Goal: Communication & Community: Answer question/provide support

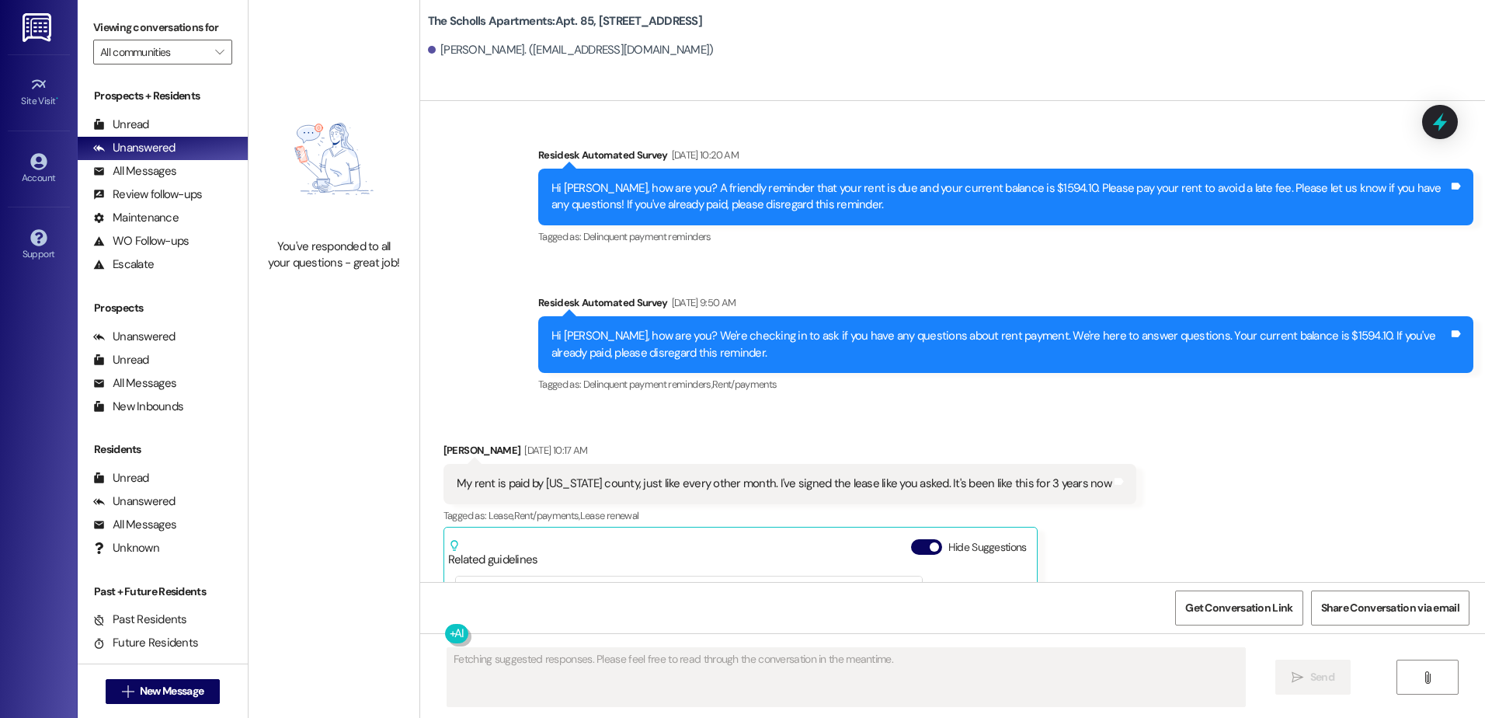
scroll to position [3438, 0]
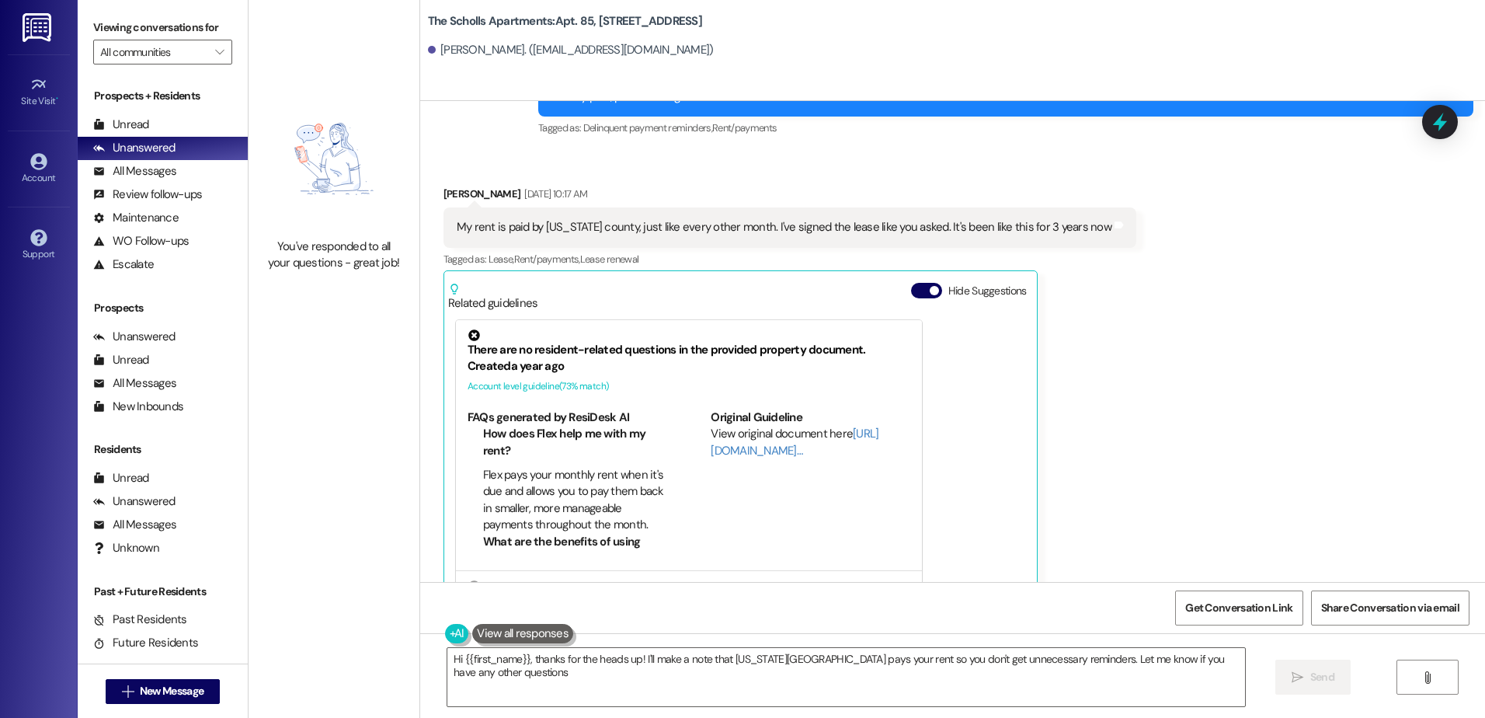
type textarea "Hi {{first_name}}, thanks for the heads up! I'll make a note that [US_STATE][GE…"
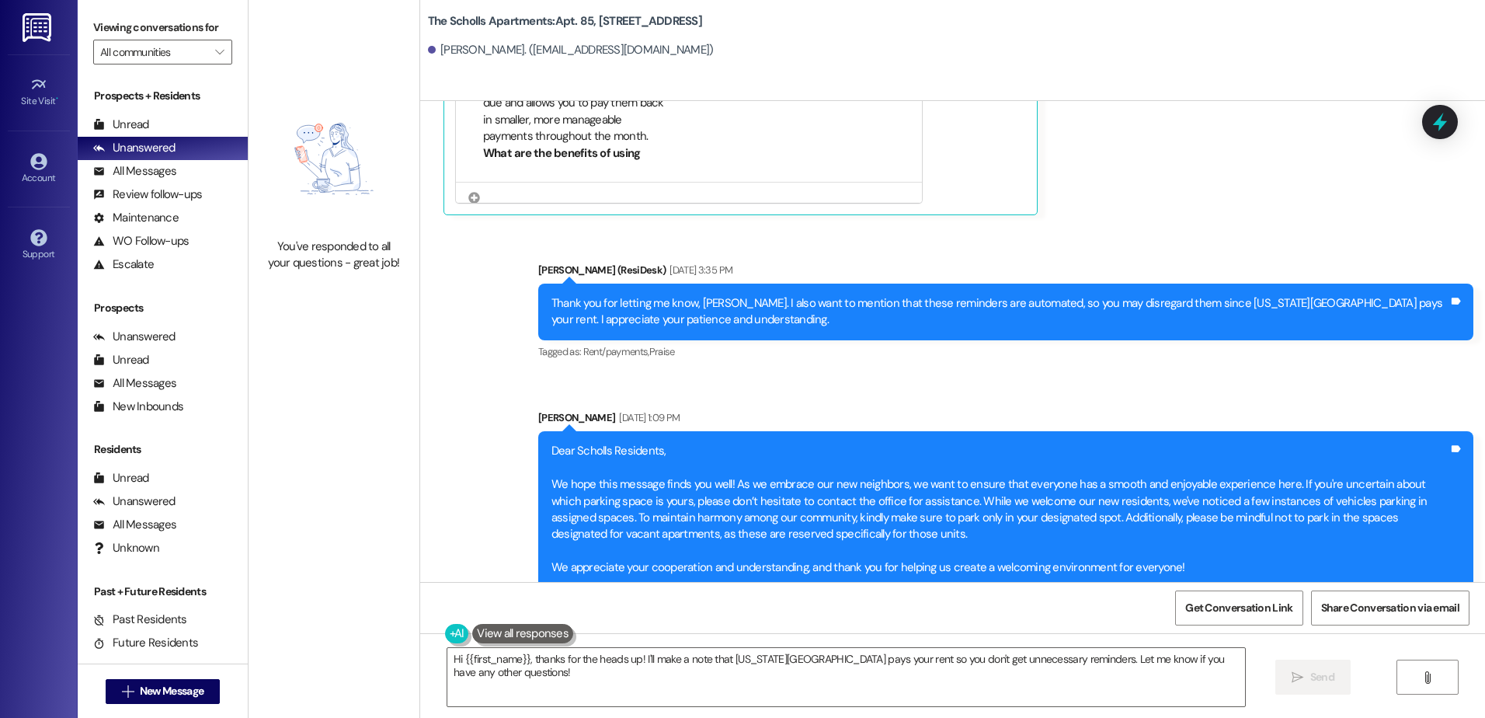
scroll to position [3977, 0]
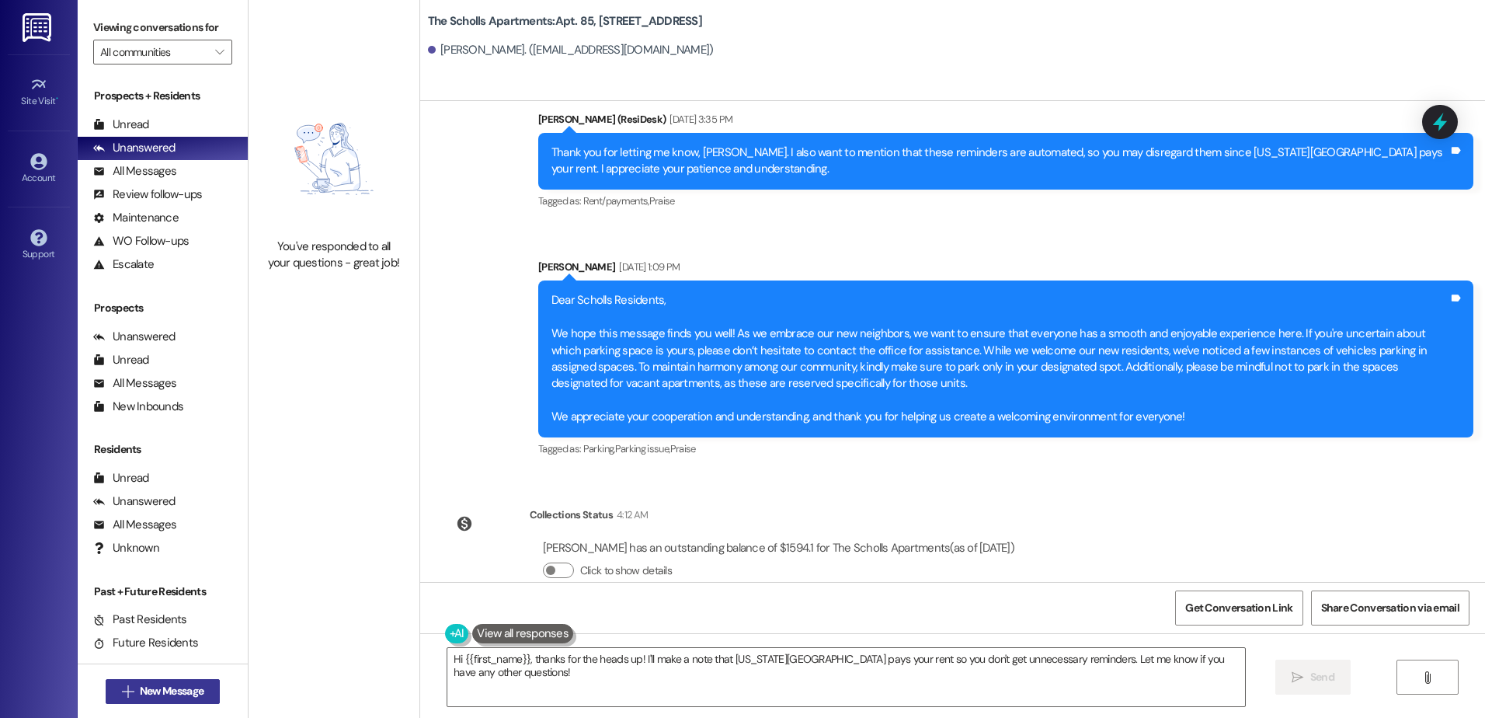
click at [166, 694] on span "New Message" at bounding box center [172, 691] width 64 height 16
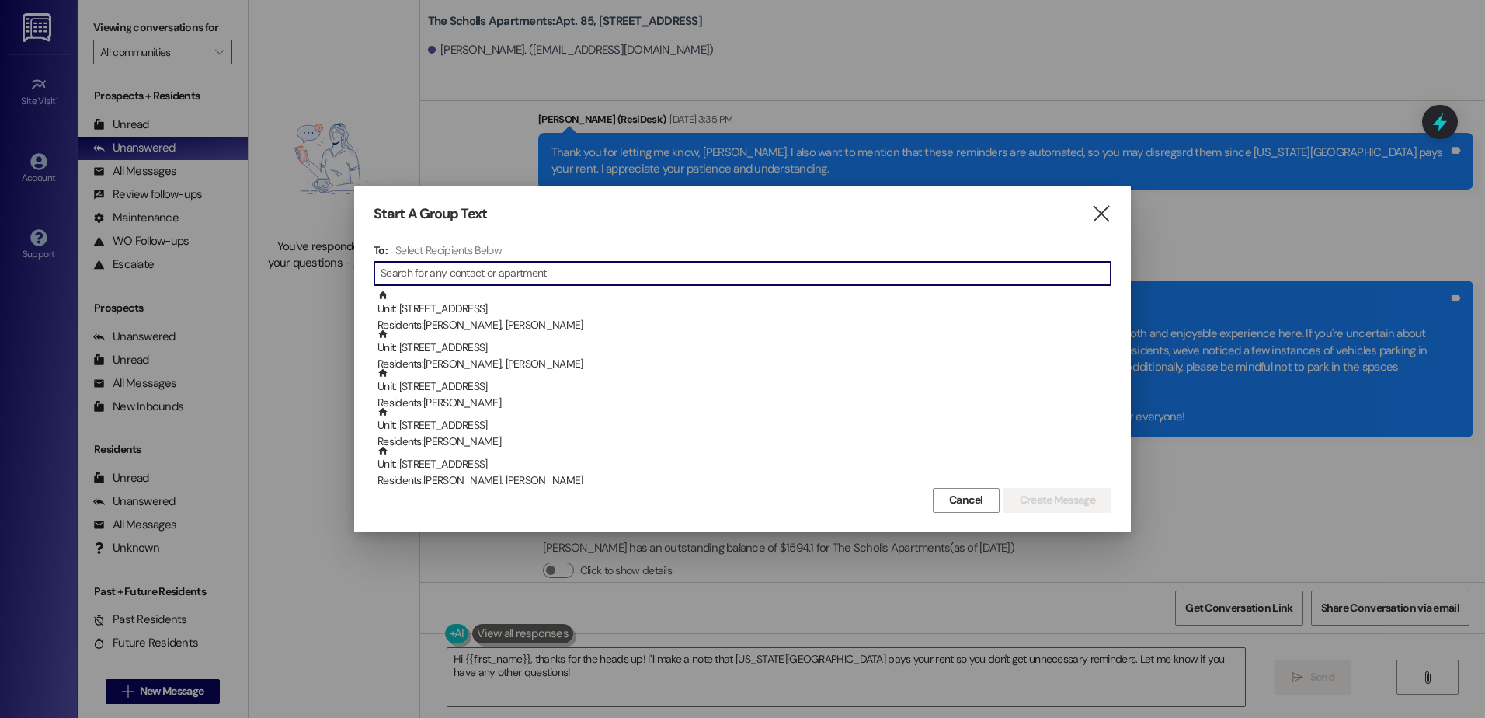
click at [426, 273] on input at bounding box center [746, 274] width 730 height 22
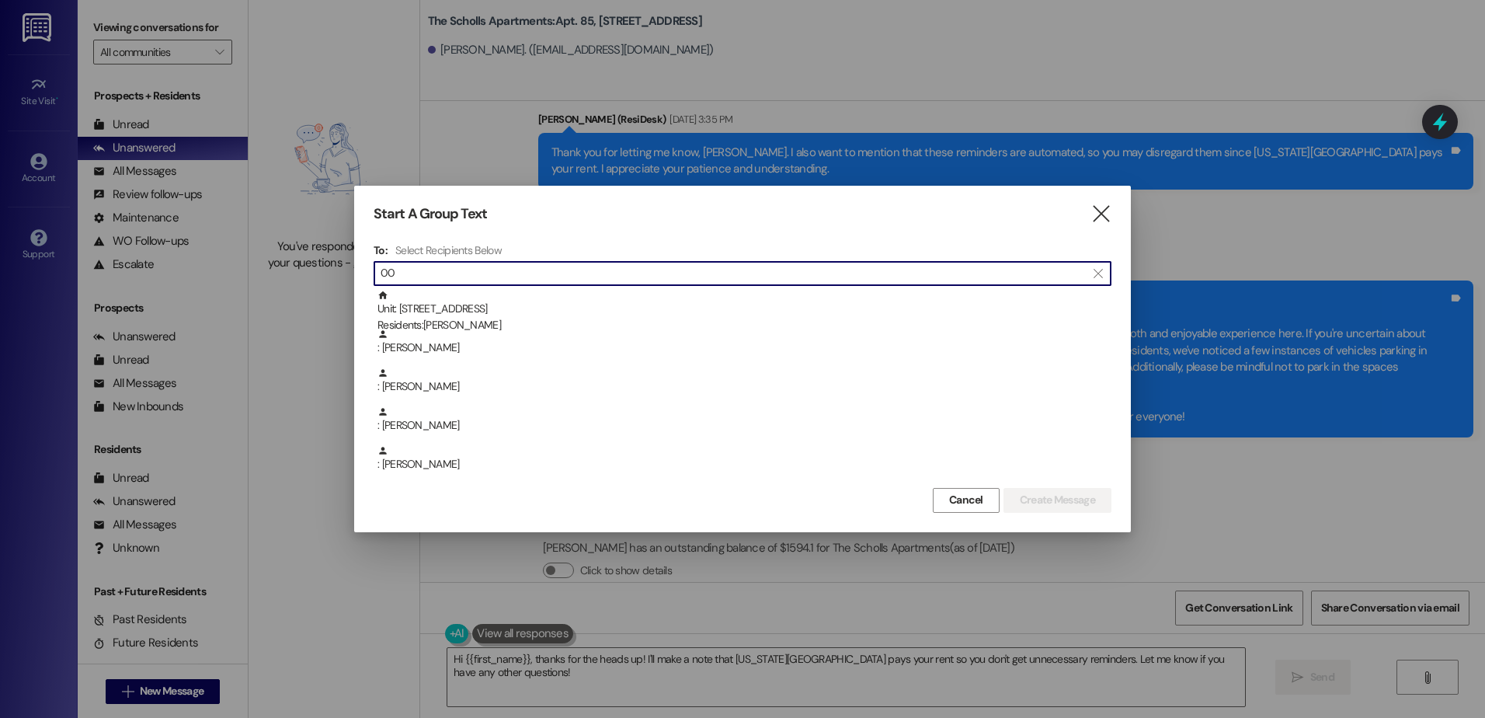
type input "0"
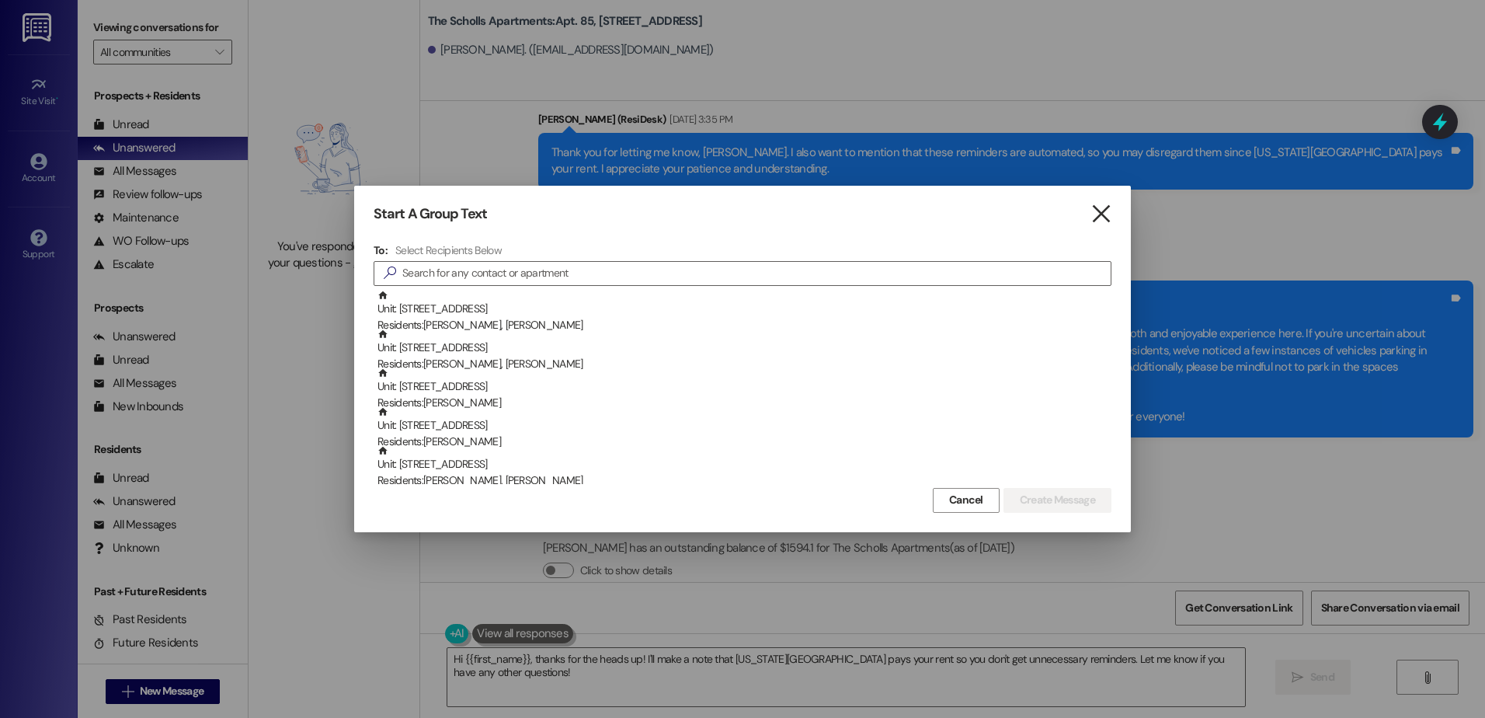
click at [1092, 212] on icon "" at bounding box center [1100, 214] width 21 height 16
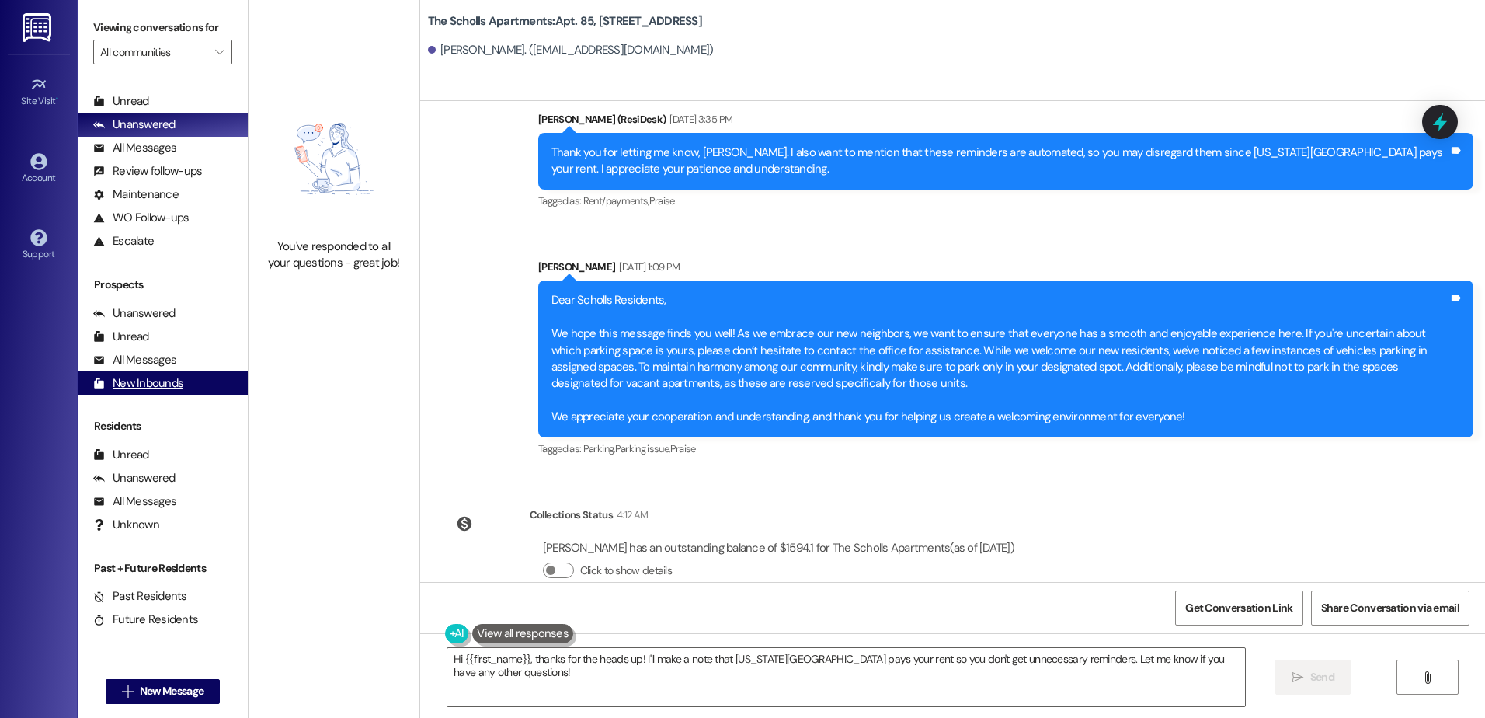
scroll to position [0, 0]
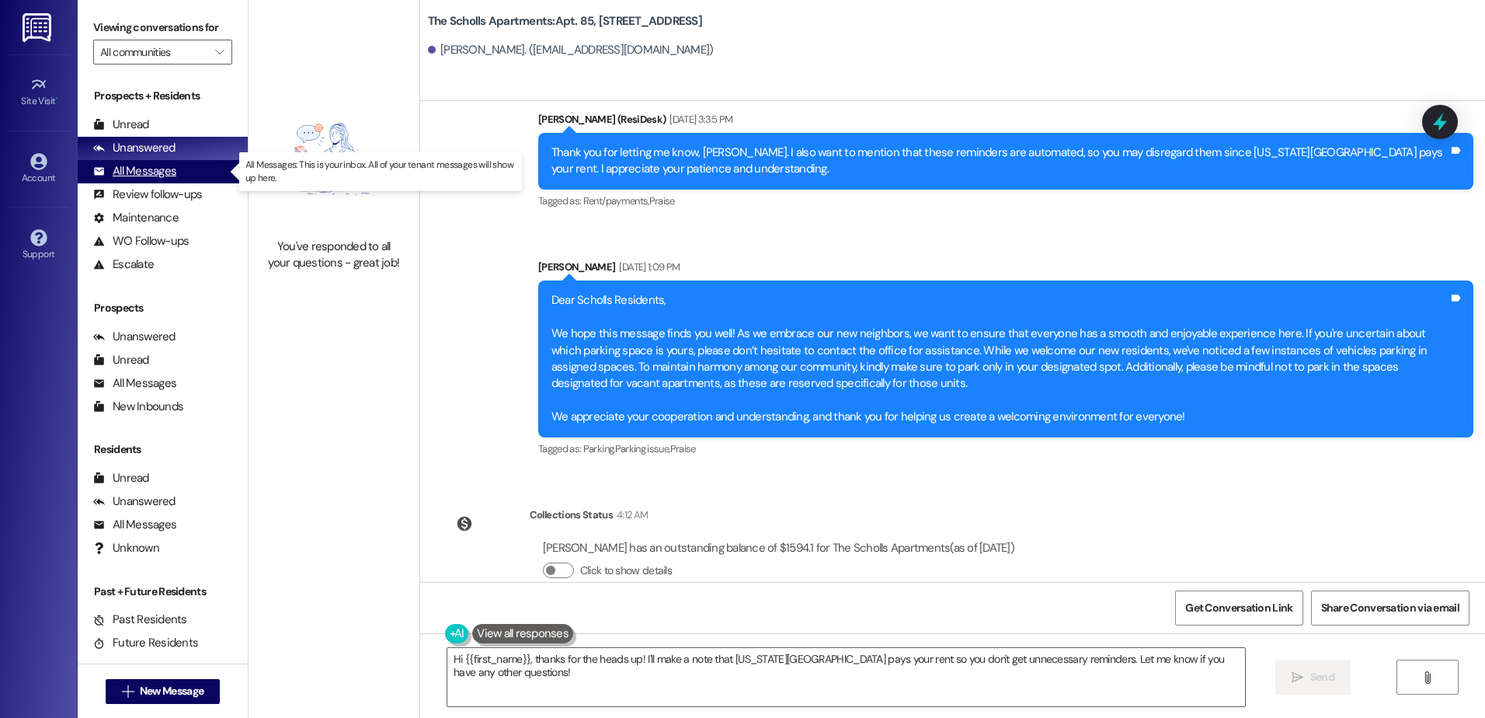
click at [136, 172] on div "All Messages" at bounding box center [134, 171] width 83 height 16
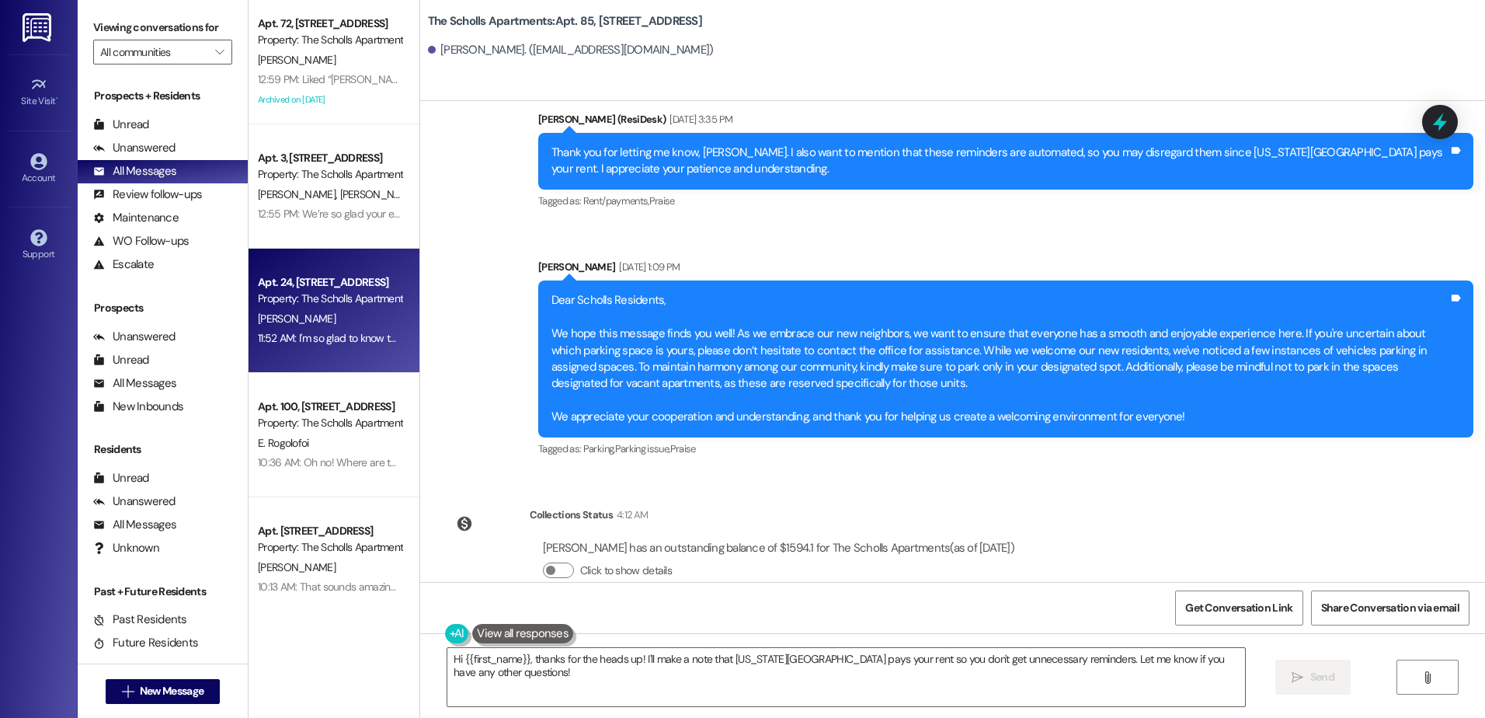
click at [282, 321] on span "[PERSON_NAME]" at bounding box center [297, 318] width 78 height 14
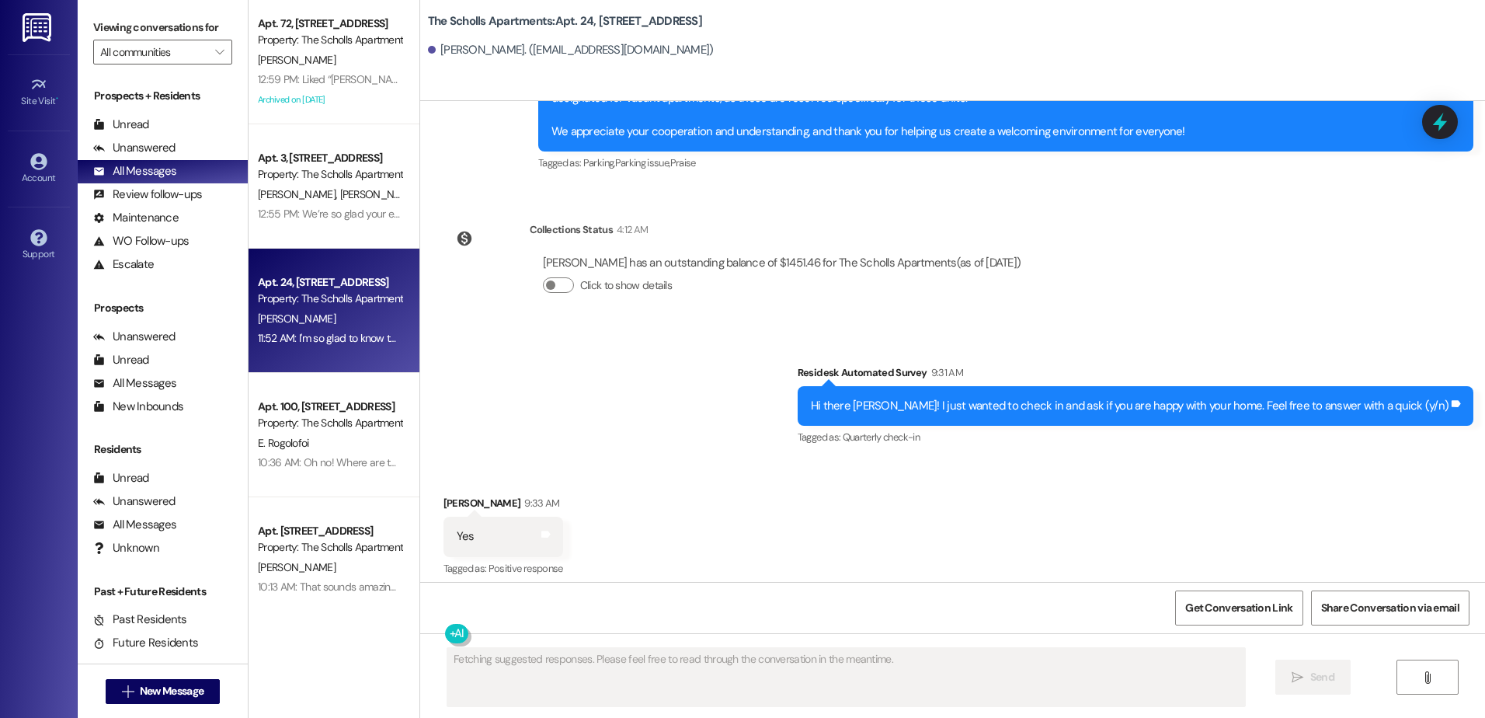
scroll to position [6085, 0]
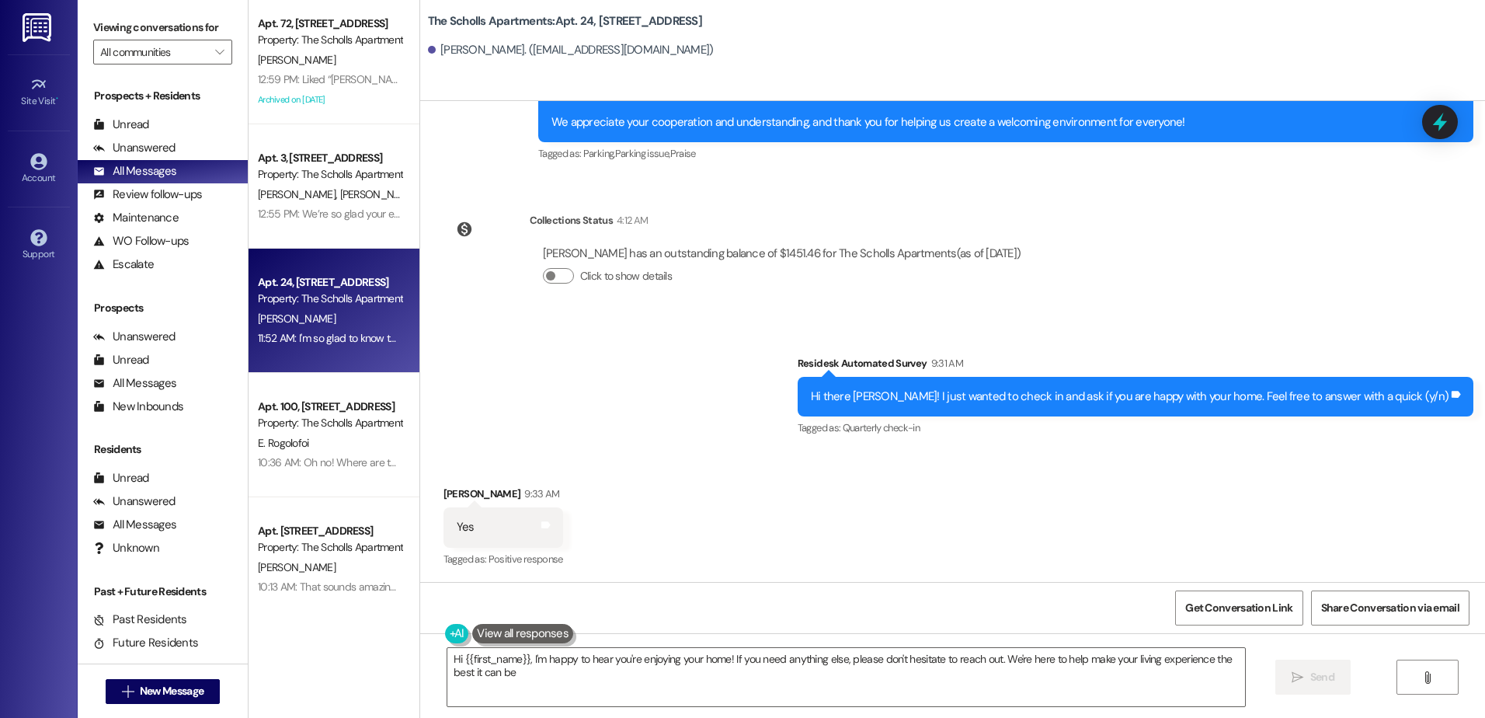
type textarea "Hi {{first_name}}, I'm happy to hear you're enjoying your home! If you need any…"
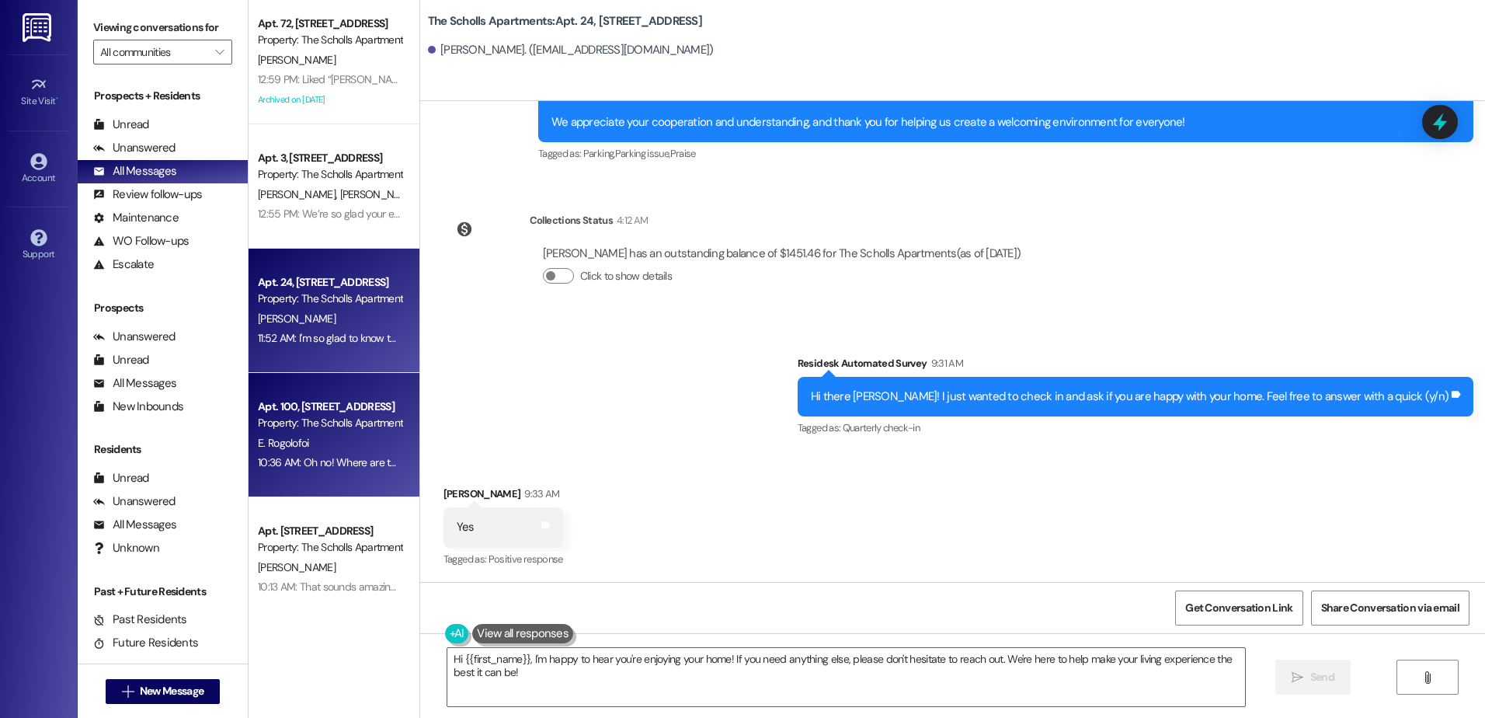
click at [332, 412] on div "Apt. 100, [STREET_ADDRESS]" at bounding box center [330, 406] width 144 height 16
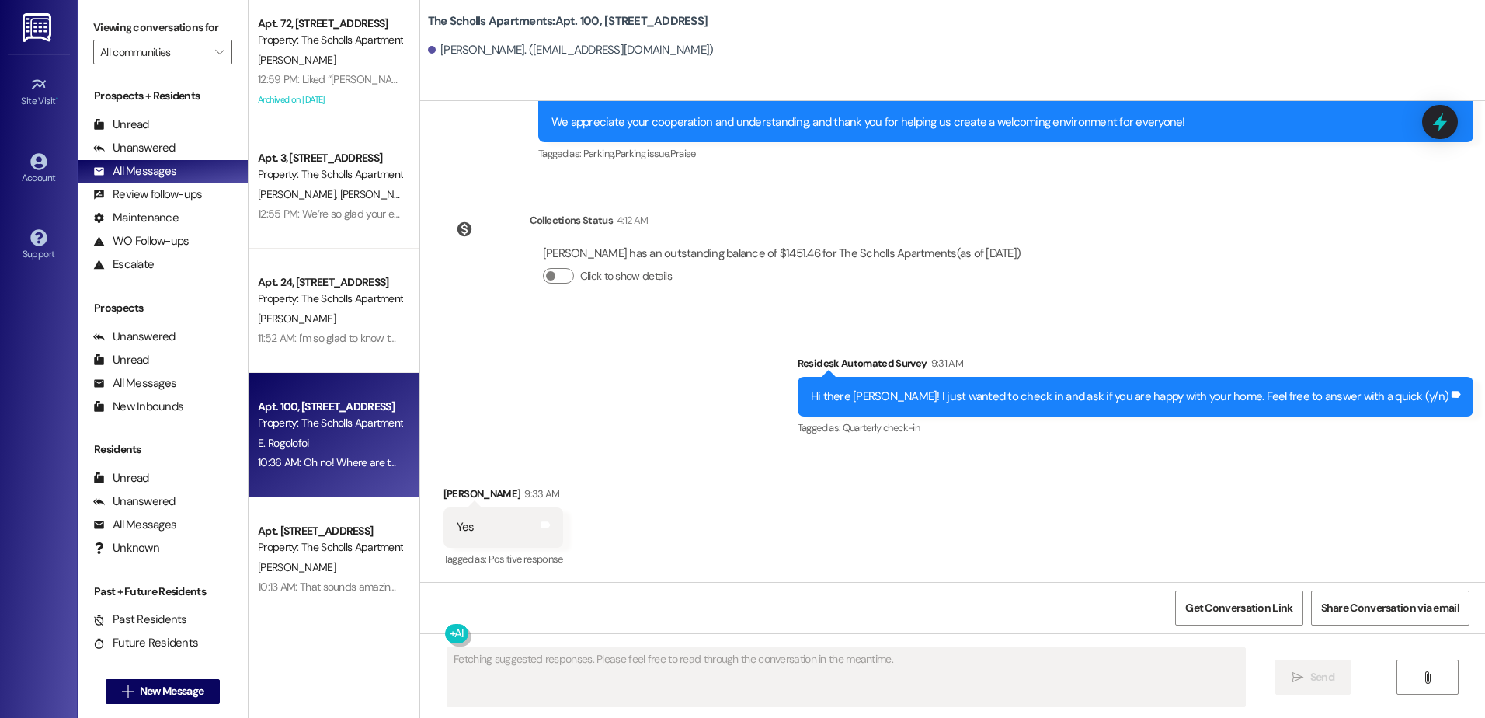
scroll to position [2631, 0]
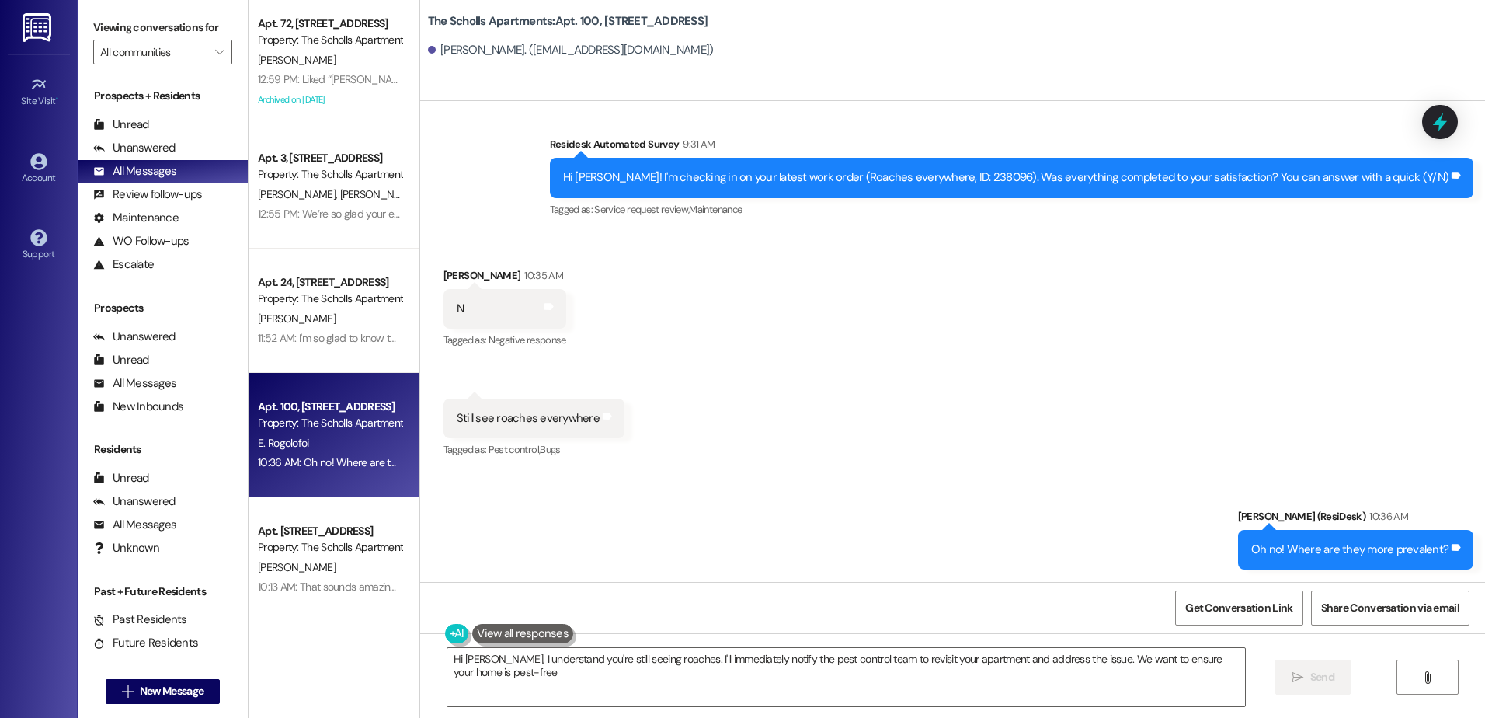
type textarea "Hi [PERSON_NAME], I understand you're still seeing roaches. I'll immediately no…"
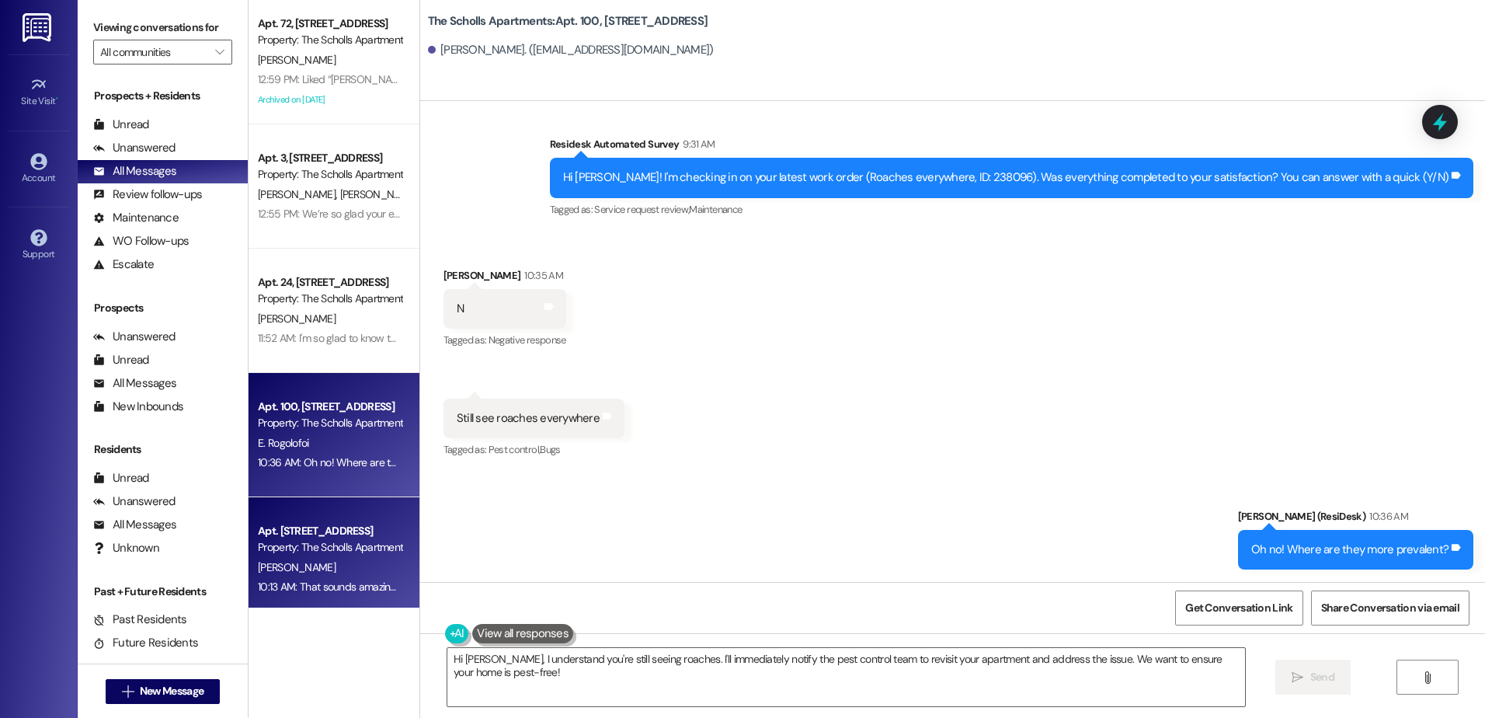
click at [337, 578] on div "10:13 AM: That sounds amazing! I’m so glad to hear you were pleased with how ma…" at bounding box center [329, 586] width 147 height 19
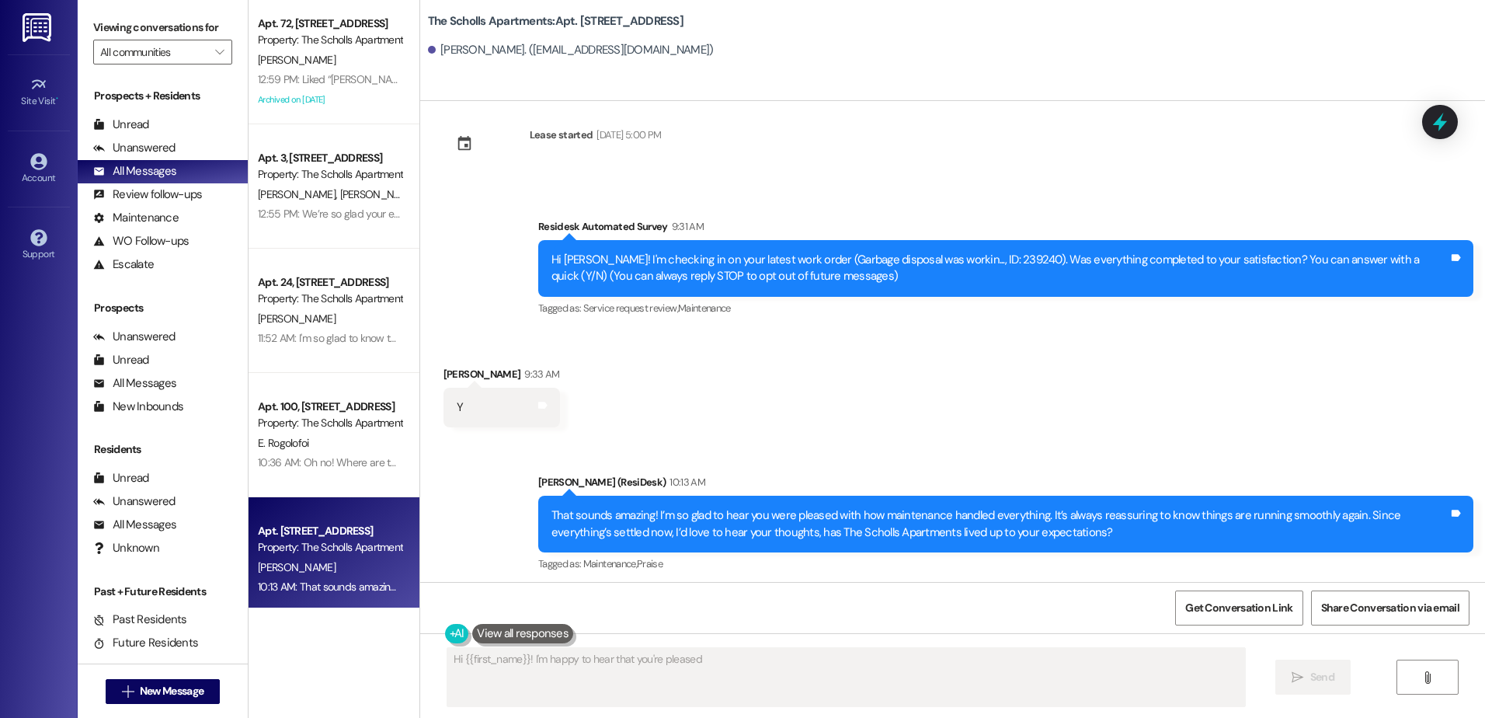
scroll to position [0, 0]
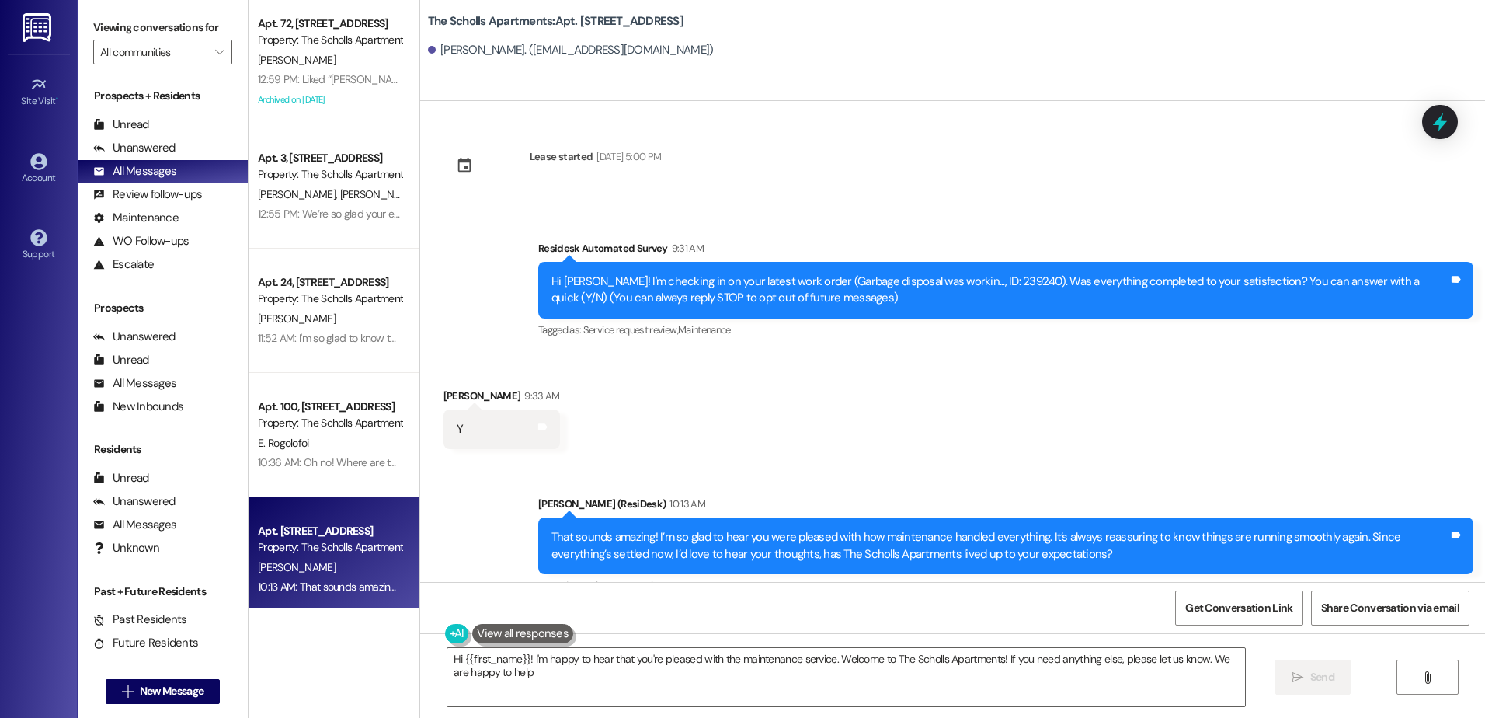
type textarea "Hi {{first_name}}! I'm happy to hear that you're pleased with the maintenance s…"
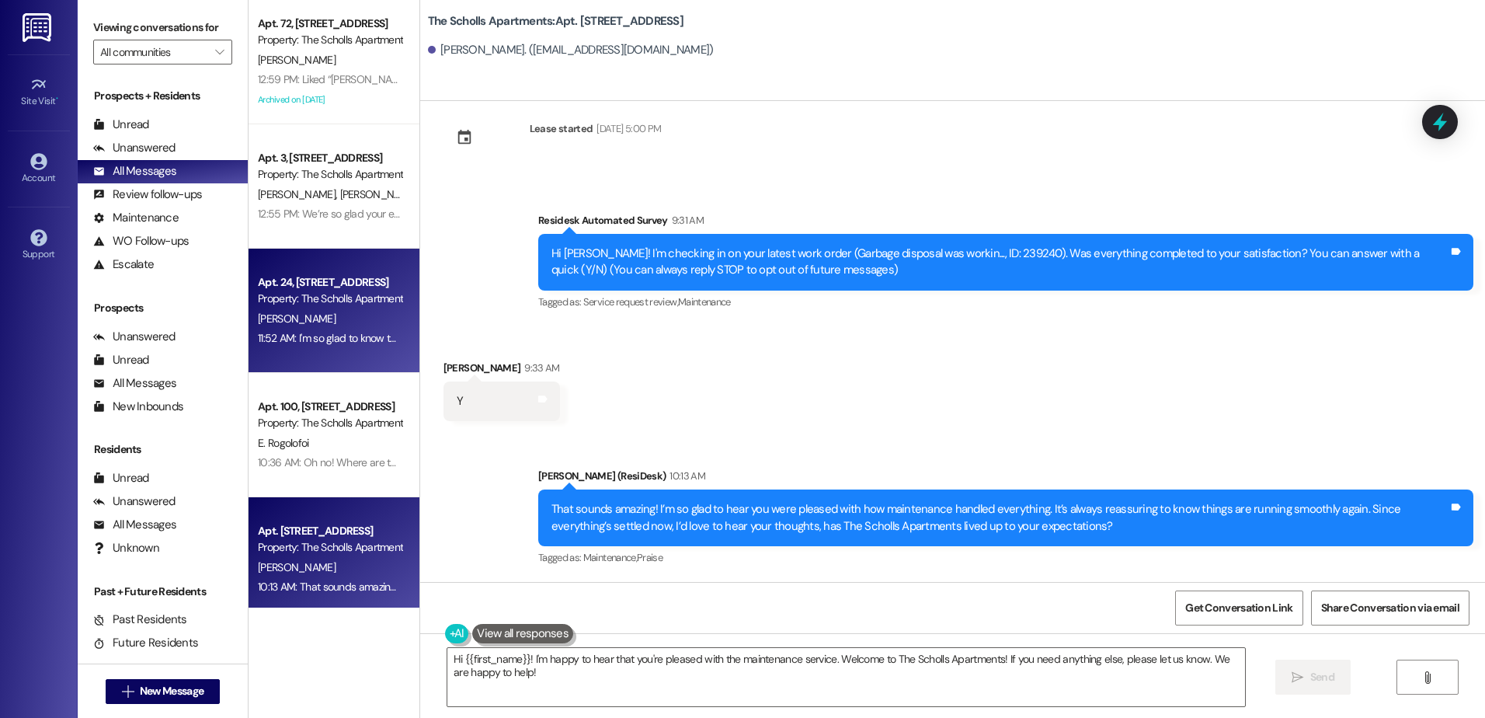
click at [309, 292] on div "Property: The Scholls Apartments" at bounding box center [330, 298] width 144 height 16
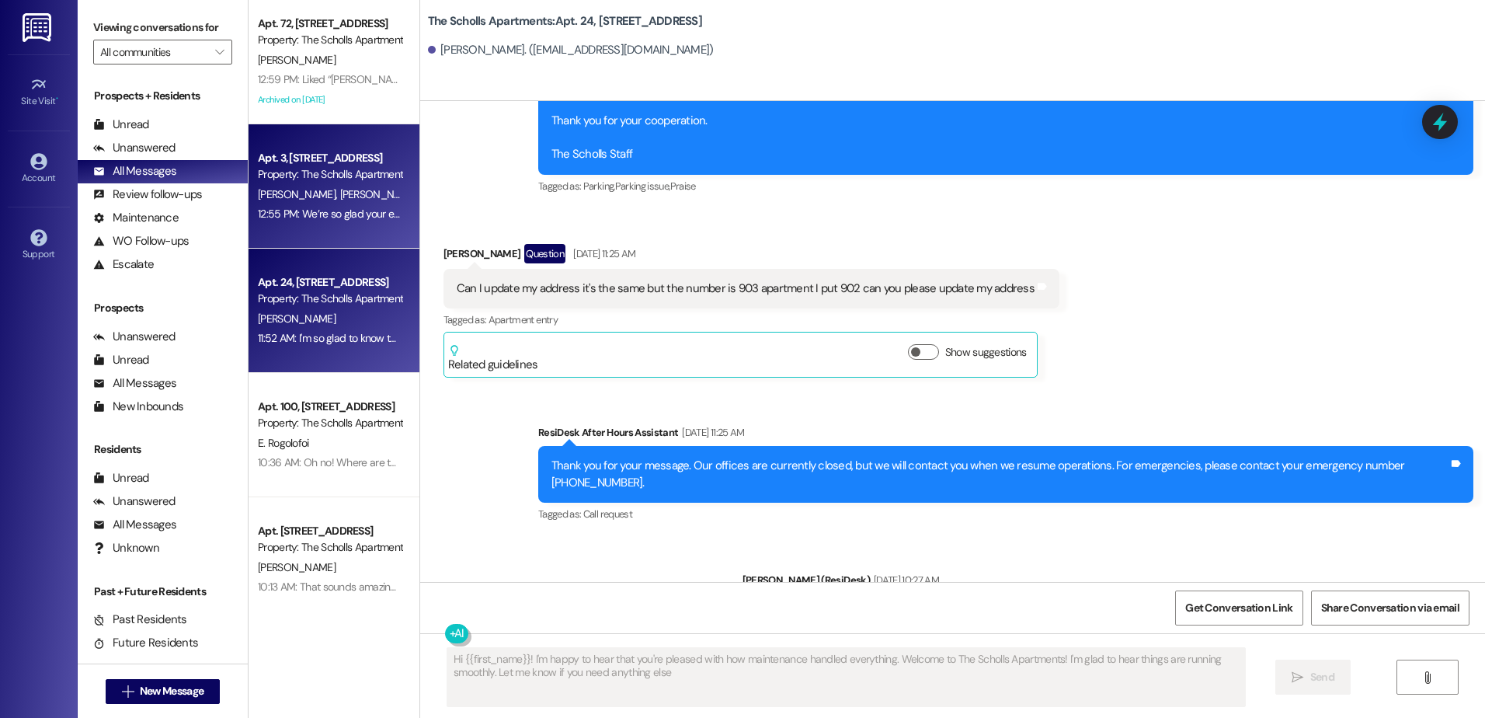
type textarea "Hi {{first_name}}! I'm happy to hear that you're pleased with how maintenance h…"
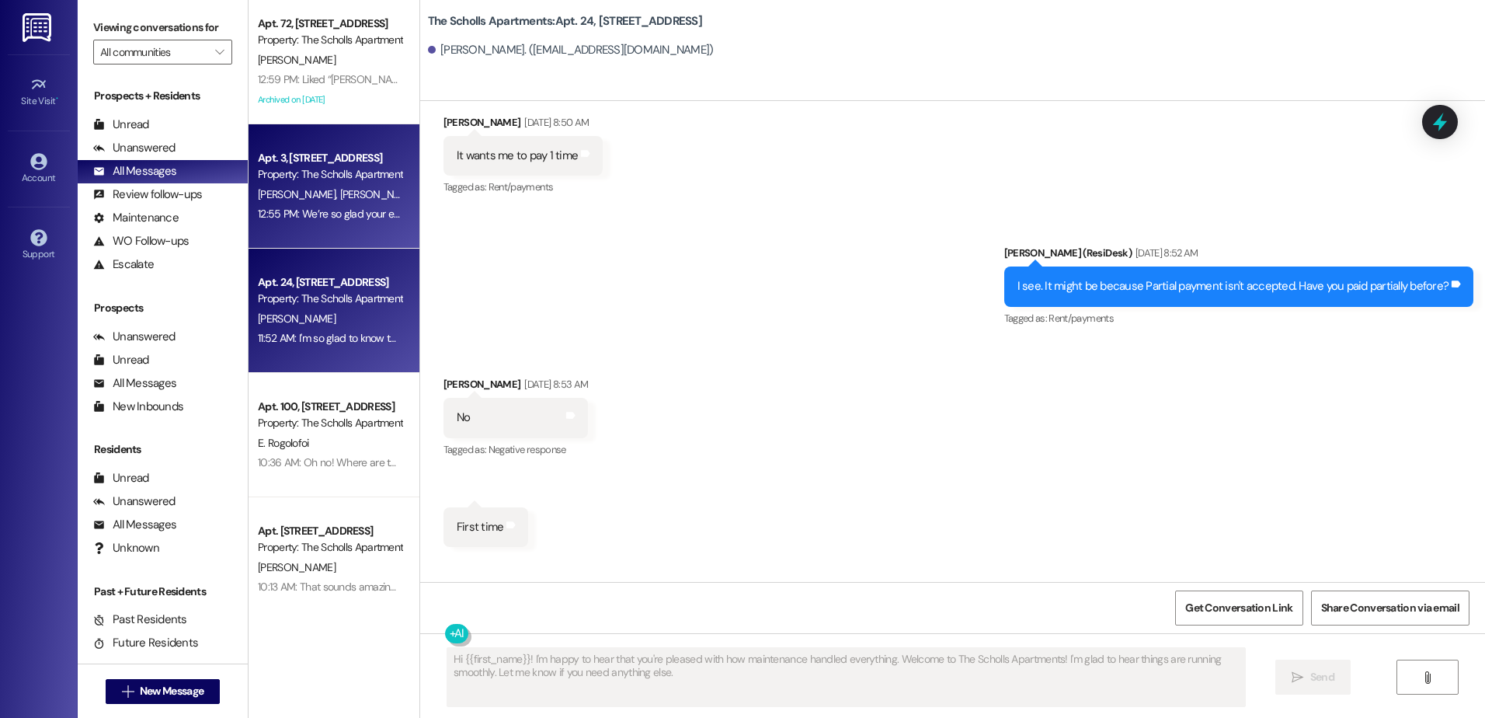
click at [293, 221] on div "12:55 PM: We’re so glad your expectations have been met, and we’ll continue doi…" at bounding box center [329, 213] width 147 height 19
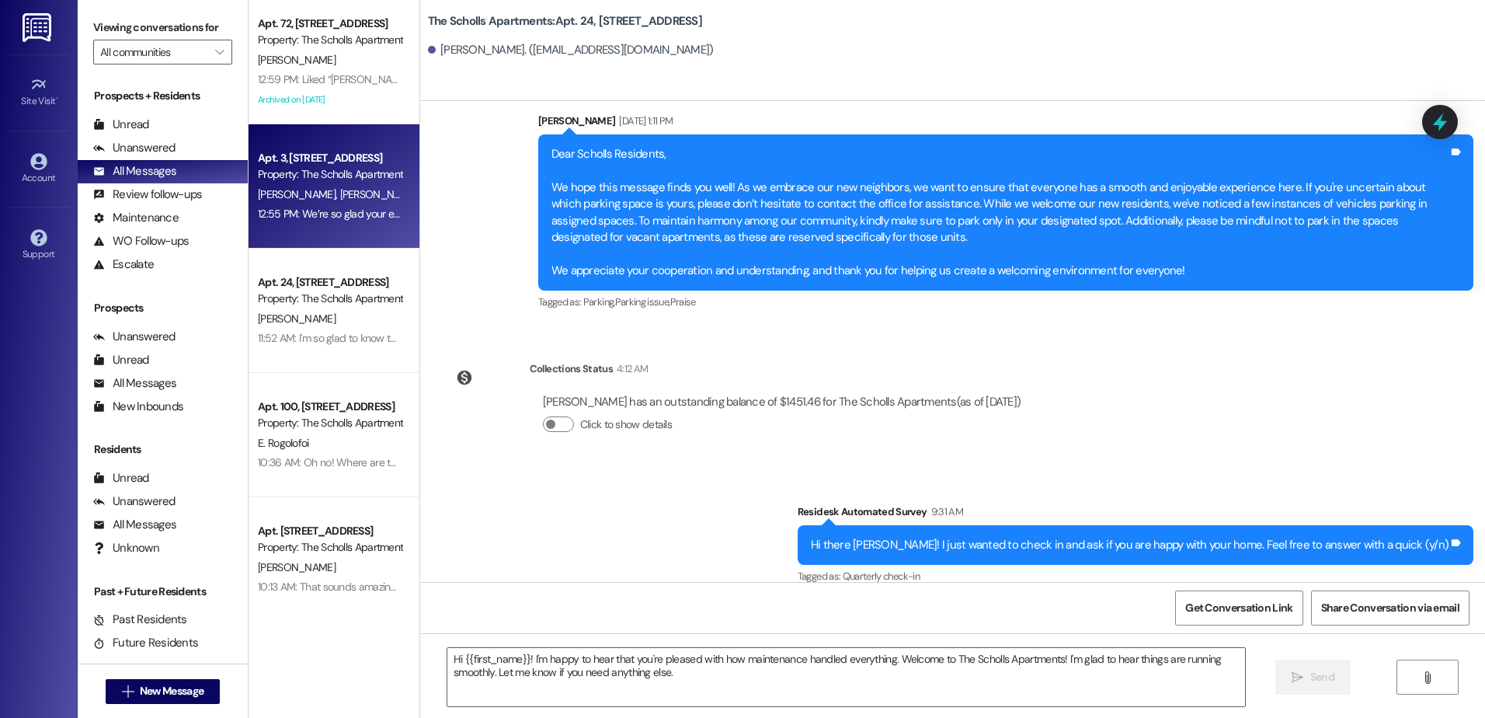
type textarea "Fetching suggested responses. Please feel free to read through the conversation…"
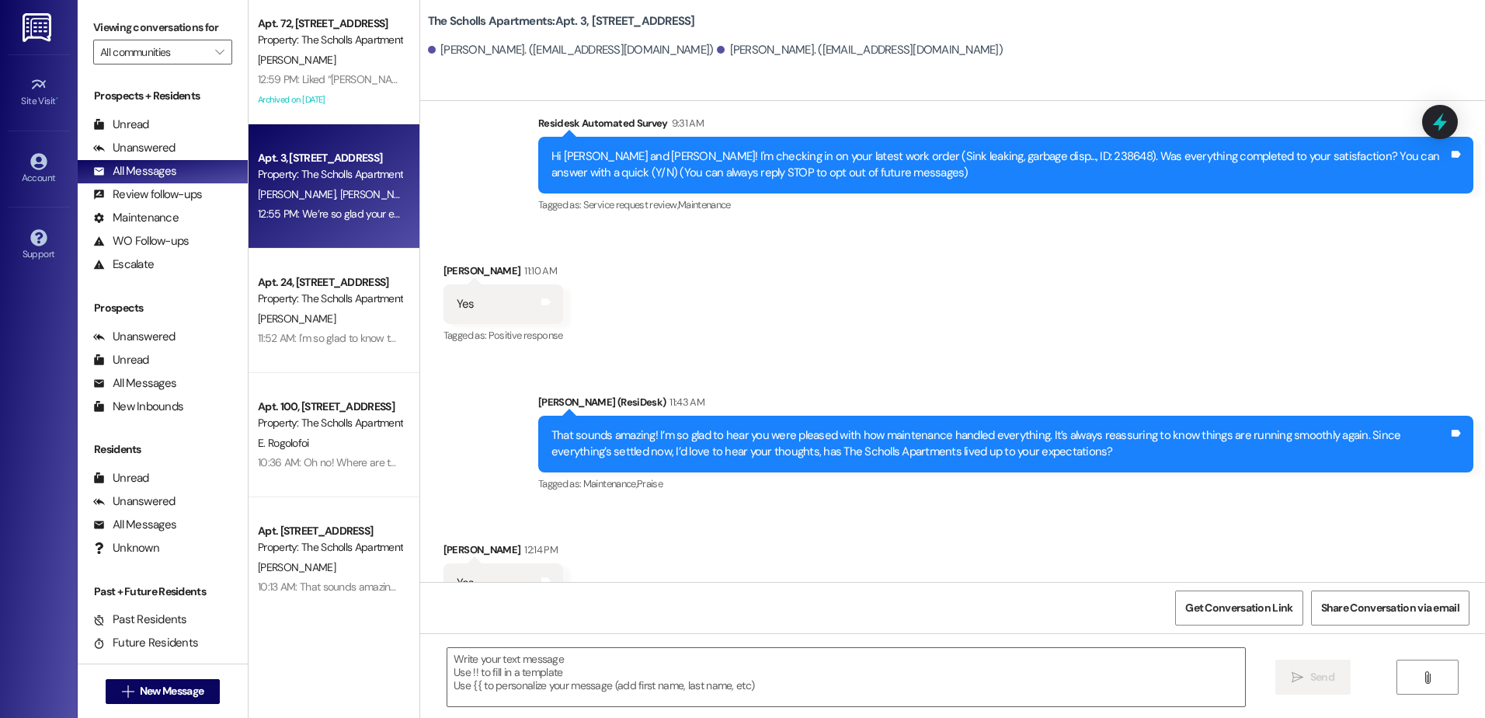
scroll to position [68, 0]
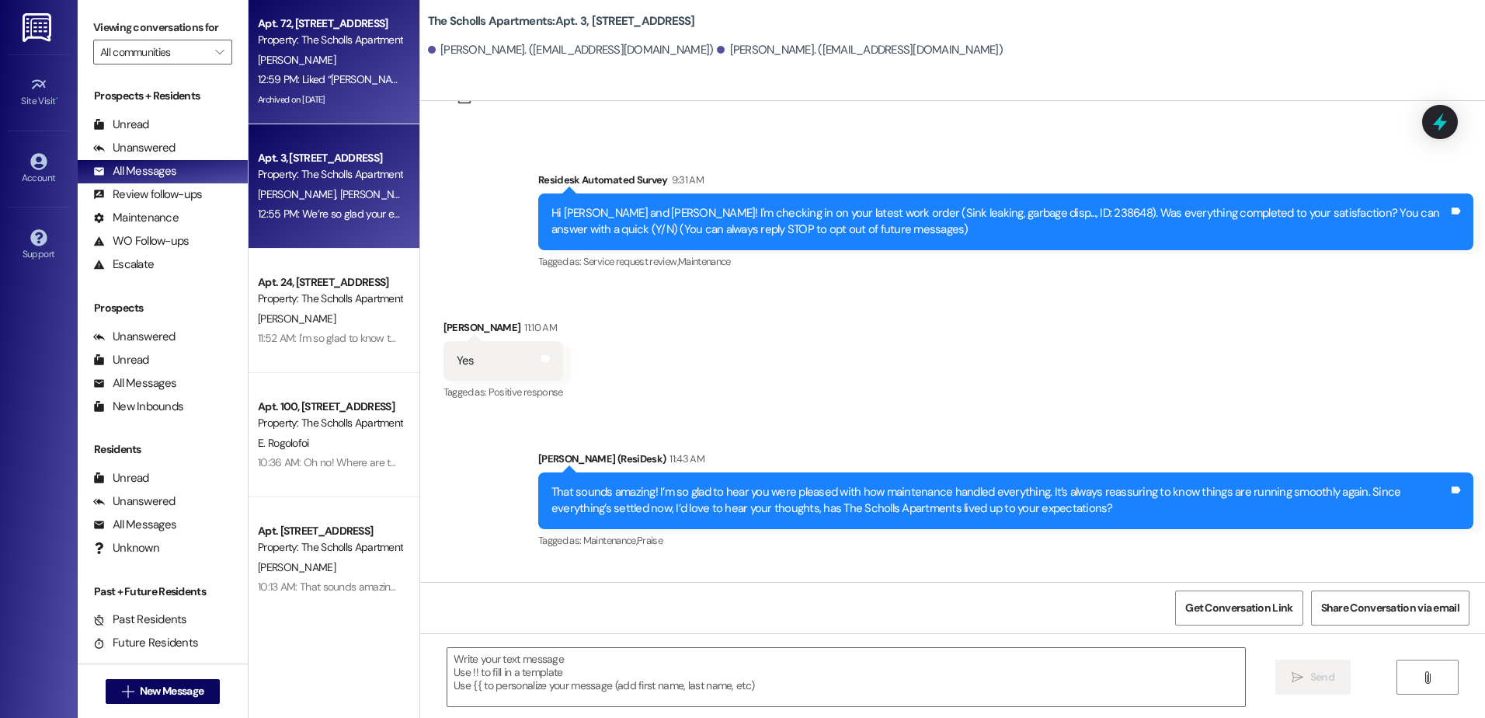
click at [293, 81] on div "12:59 PM: Liked “[PERSON_NAME] (The Scholls Apartments): You are welcome!” 12:5…" at bounding box center [435, 79] width 354 height 14
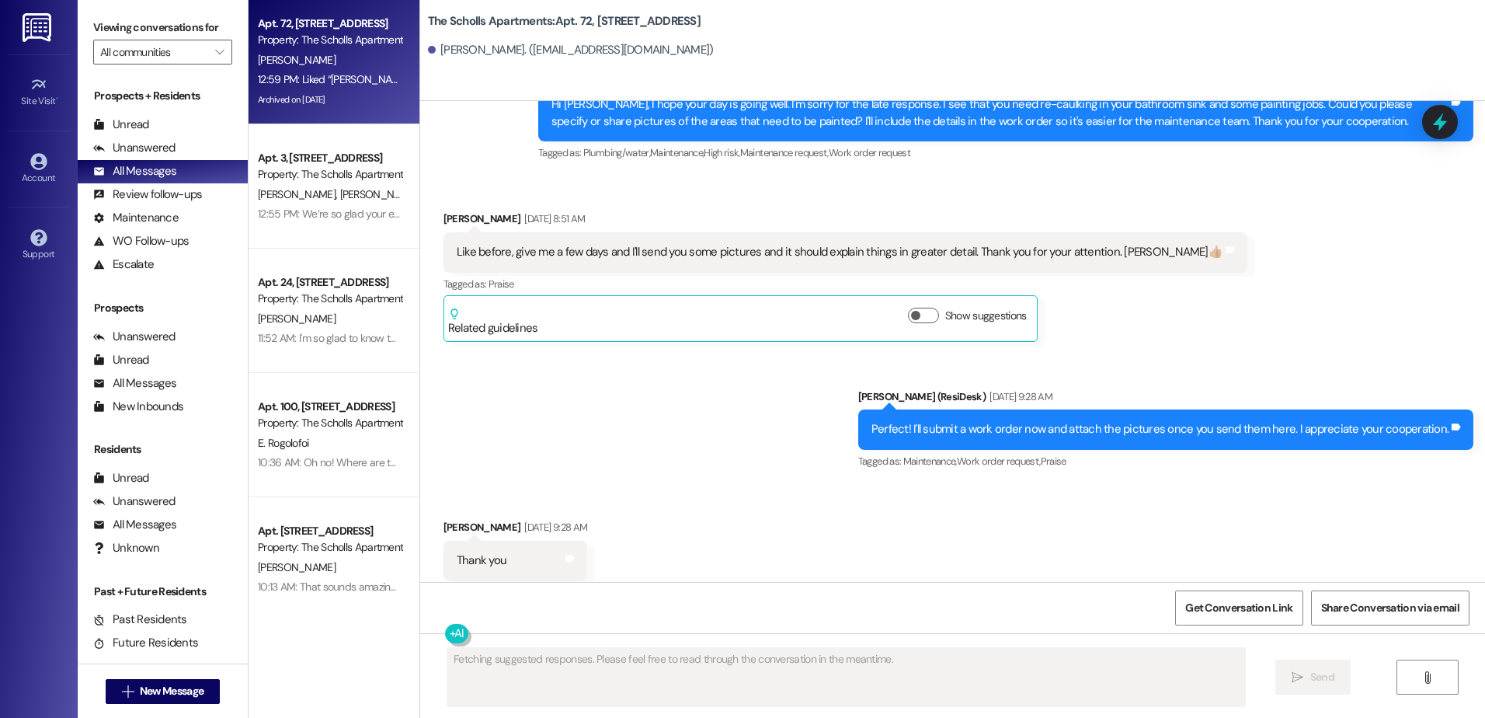
scroll to position [10971, 0]
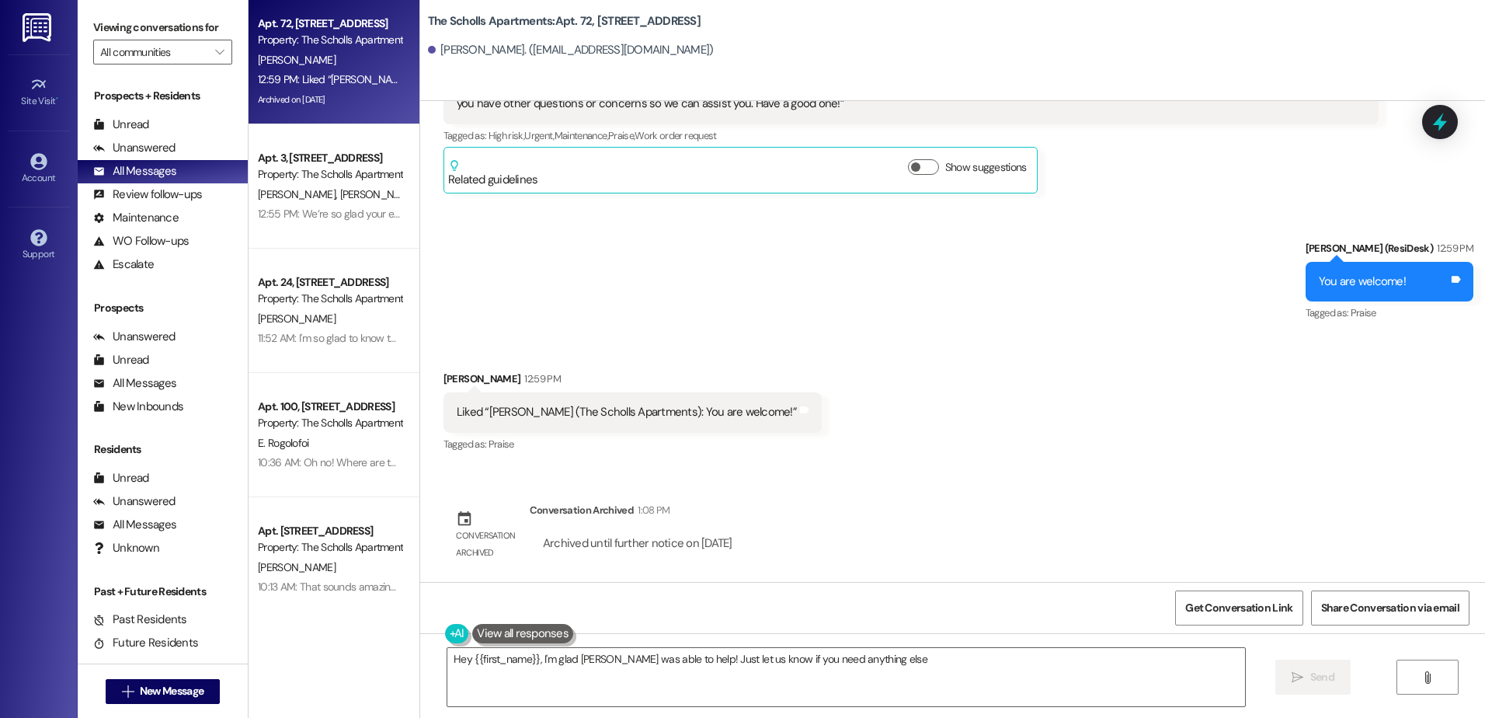
type textarea "Hey {{first_name}}, I'm glad [PERSON_NAME] was able to help! Just let us know i…"
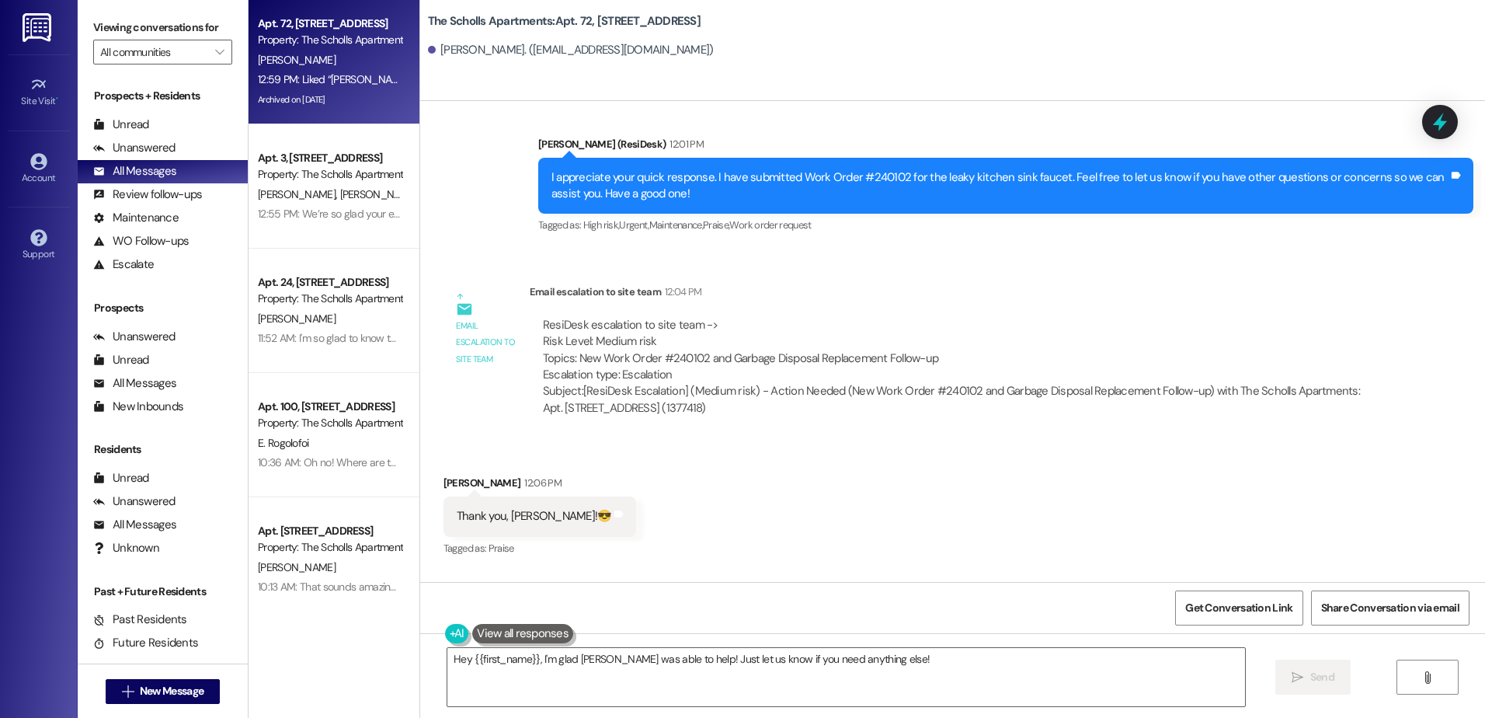
scroll to position [10272, 0]
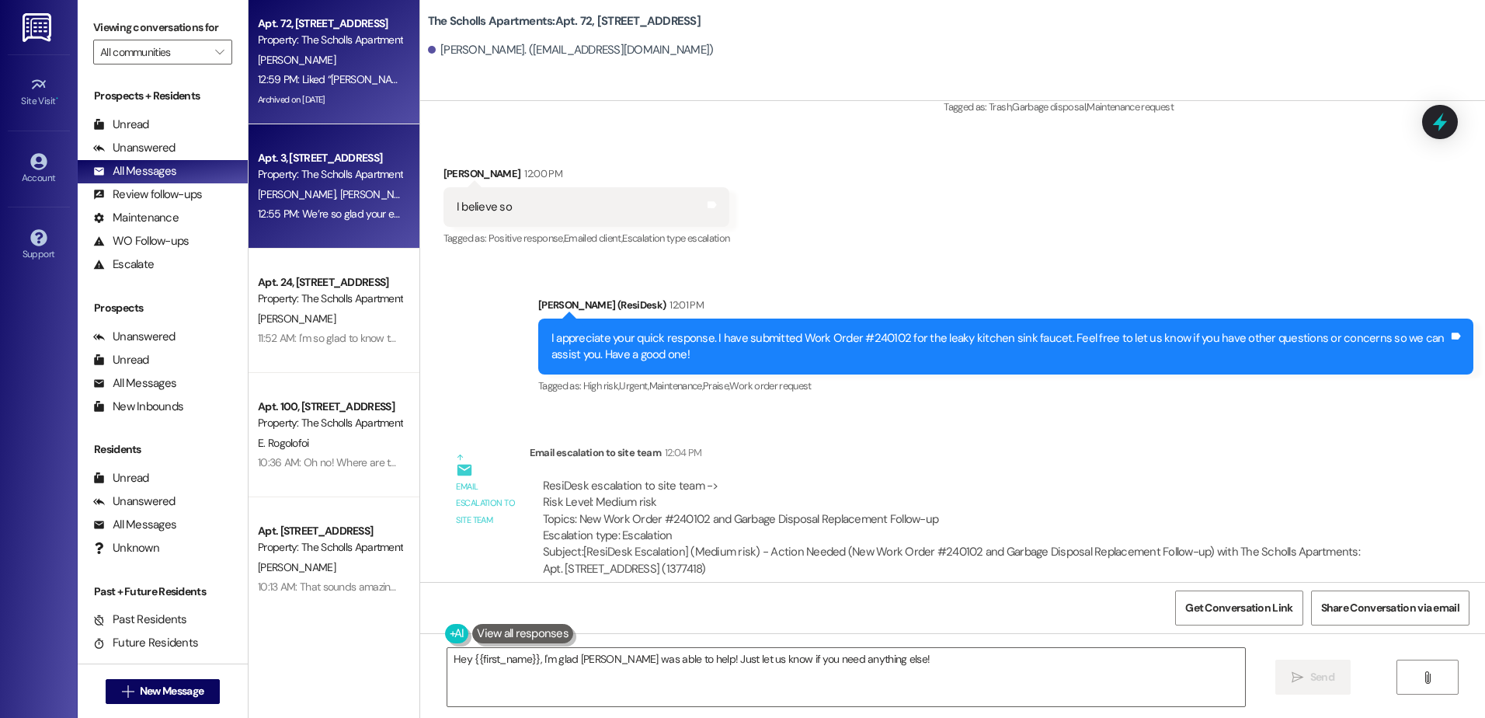
click at [339, 200] on span "[PERSON_NAME] Huertahuerta" at bounding box center [409, 194] width 141 height 14
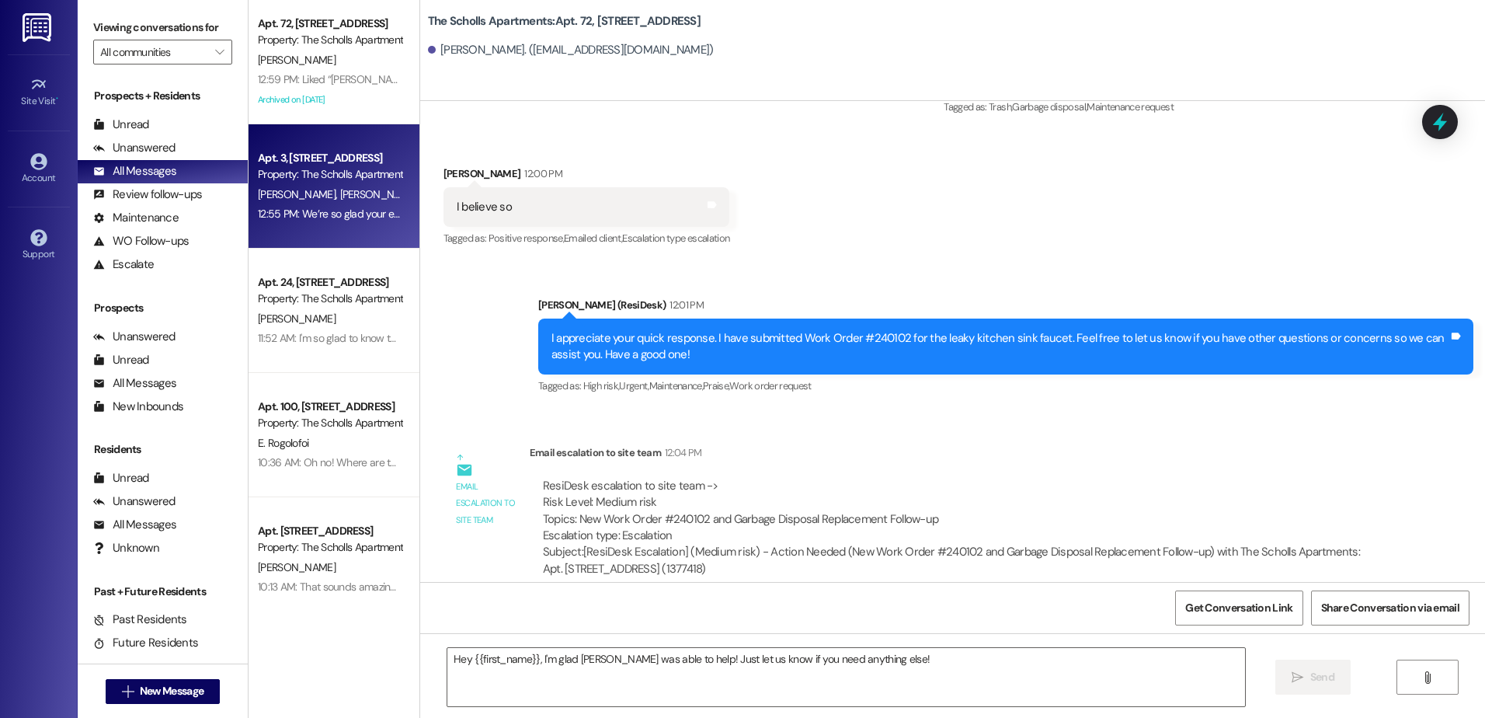
type textarea "Fetching suggested responses. Please feel free to read through the conversation…"
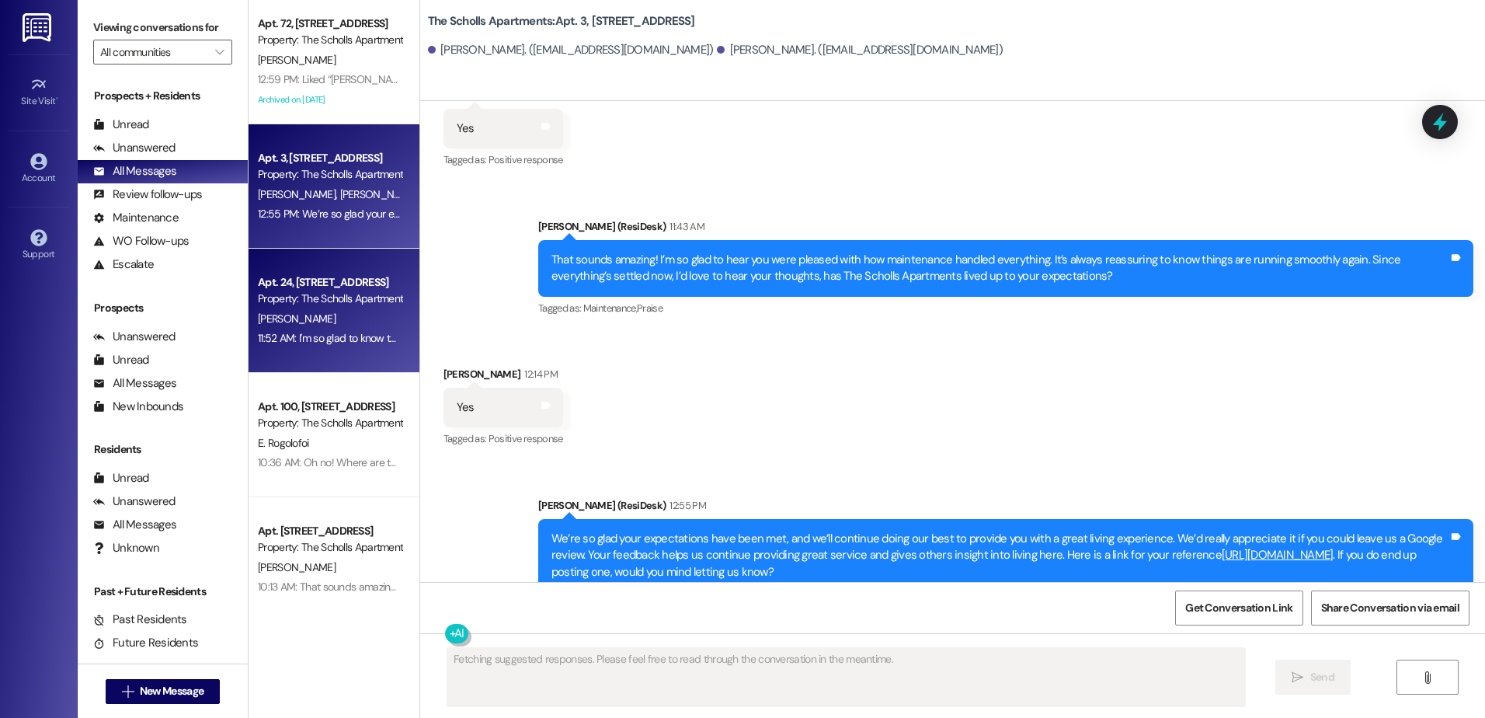
scroll to position [181, 0]
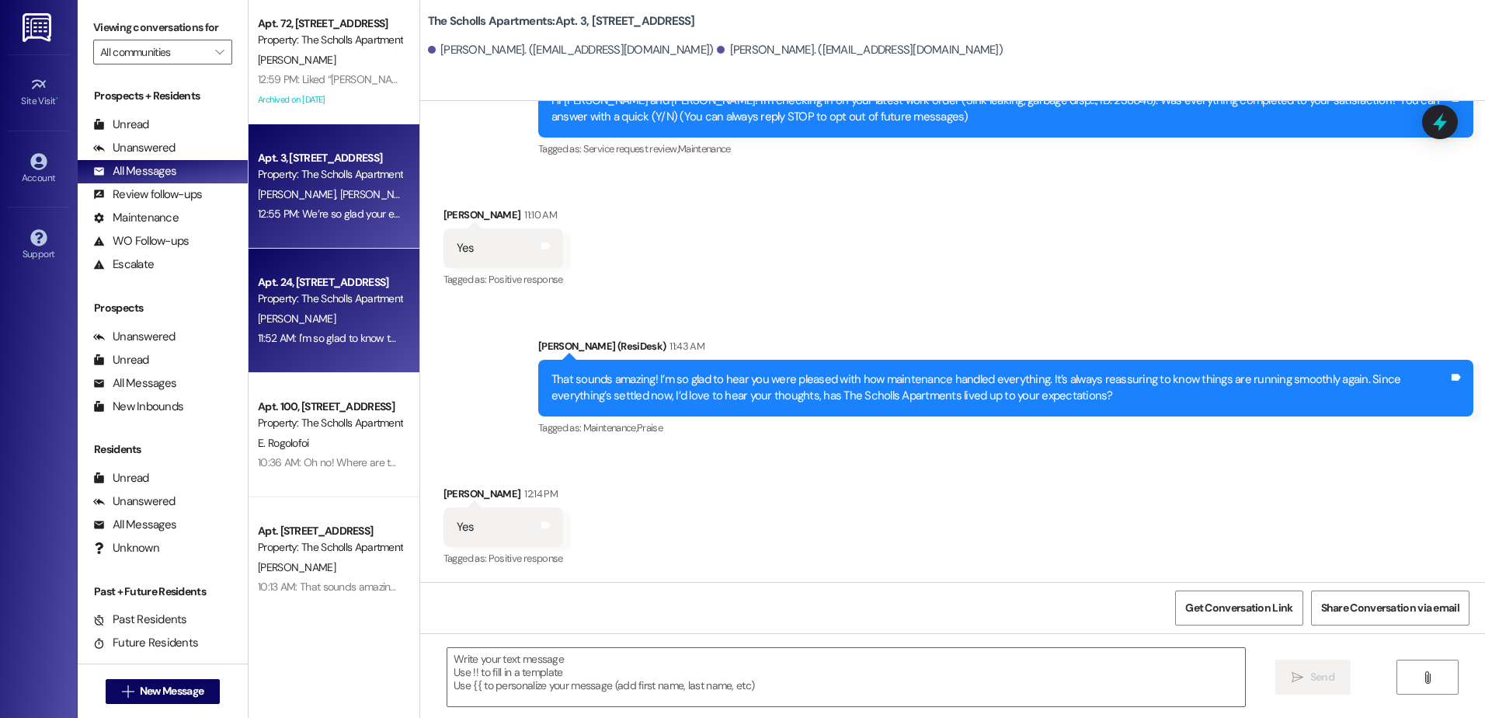
click at [306, 301] on div "Property: The Scholls Apartments" at bounding box center [330, 298] width 144 height 16
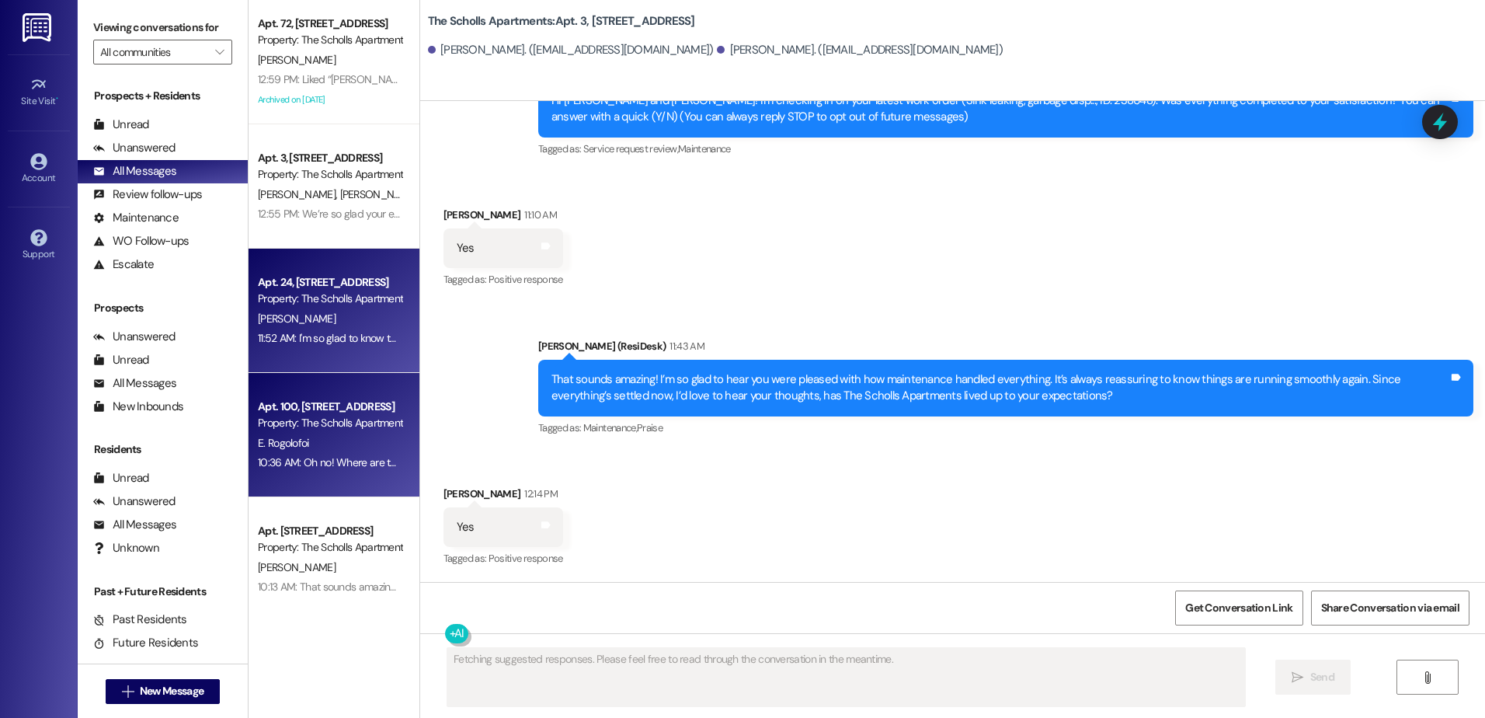
type textarea "Fetching suggested responses. Please feel free to read through the conversation…"
click at [306, 421] on div "Property: The Scholls Apartments" at bounding box center [330, 423] width 144 height 16
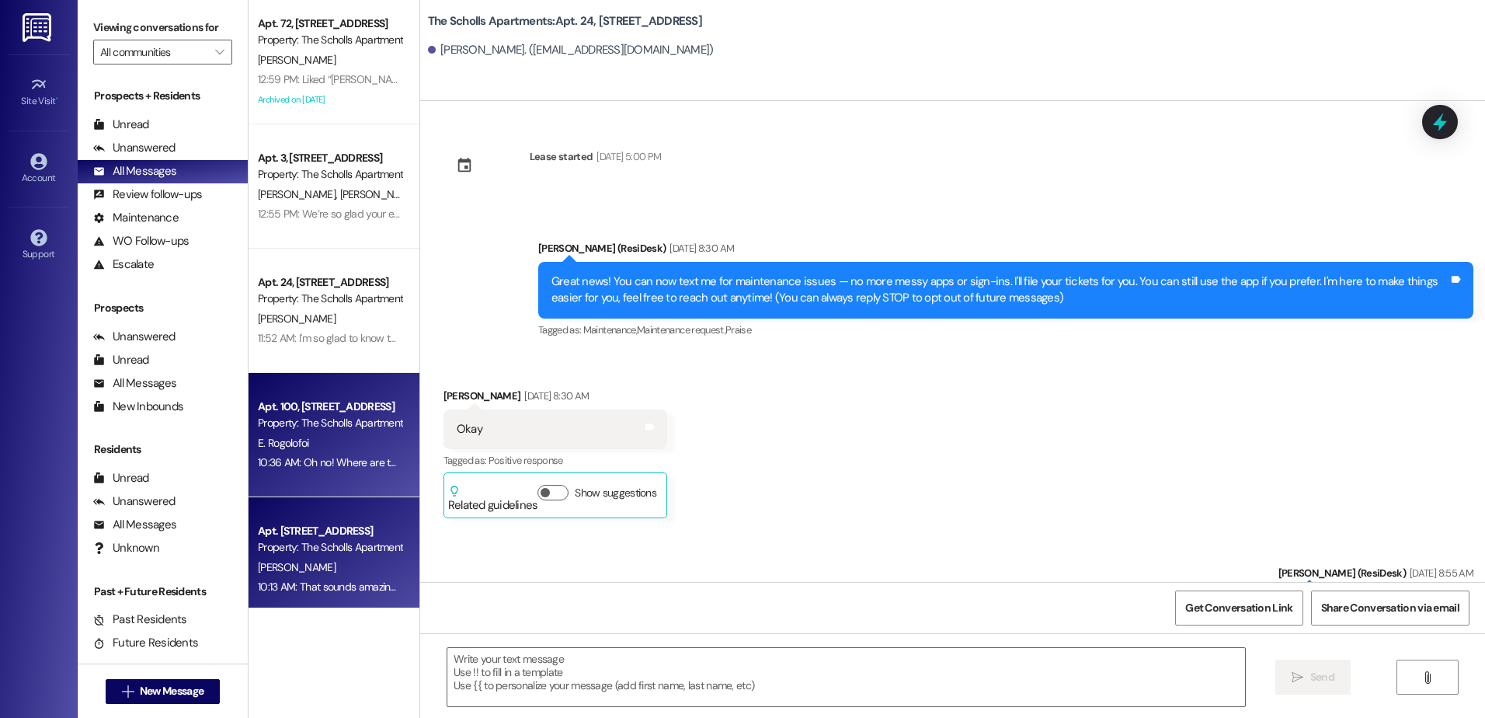
type textarea "Fetching suggested responses. Please feel free to read through the conversation…"
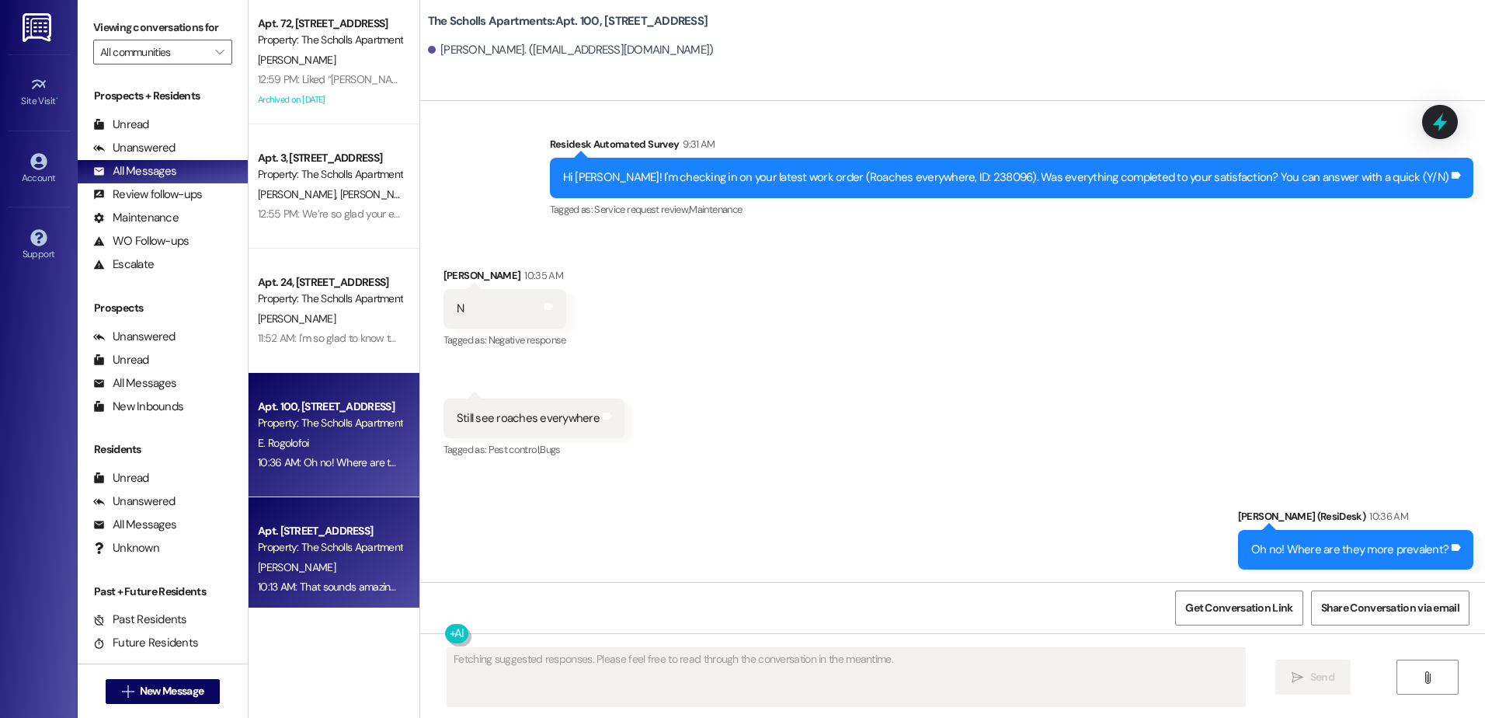
click at [304, 527] on div "Apt. [STREET_ADDRESS]" at bounding box center [330, 531] width 144 height 16
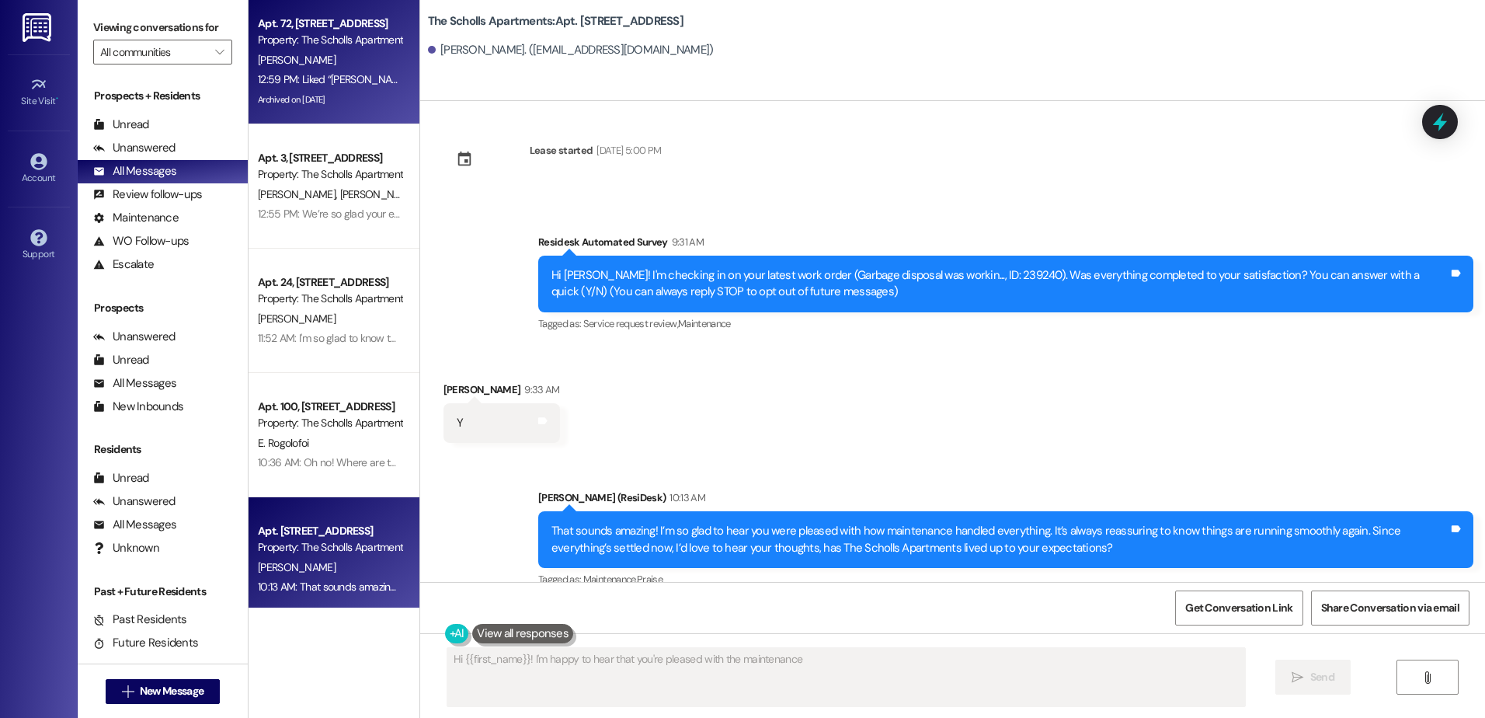
scroll to position [0, 0]
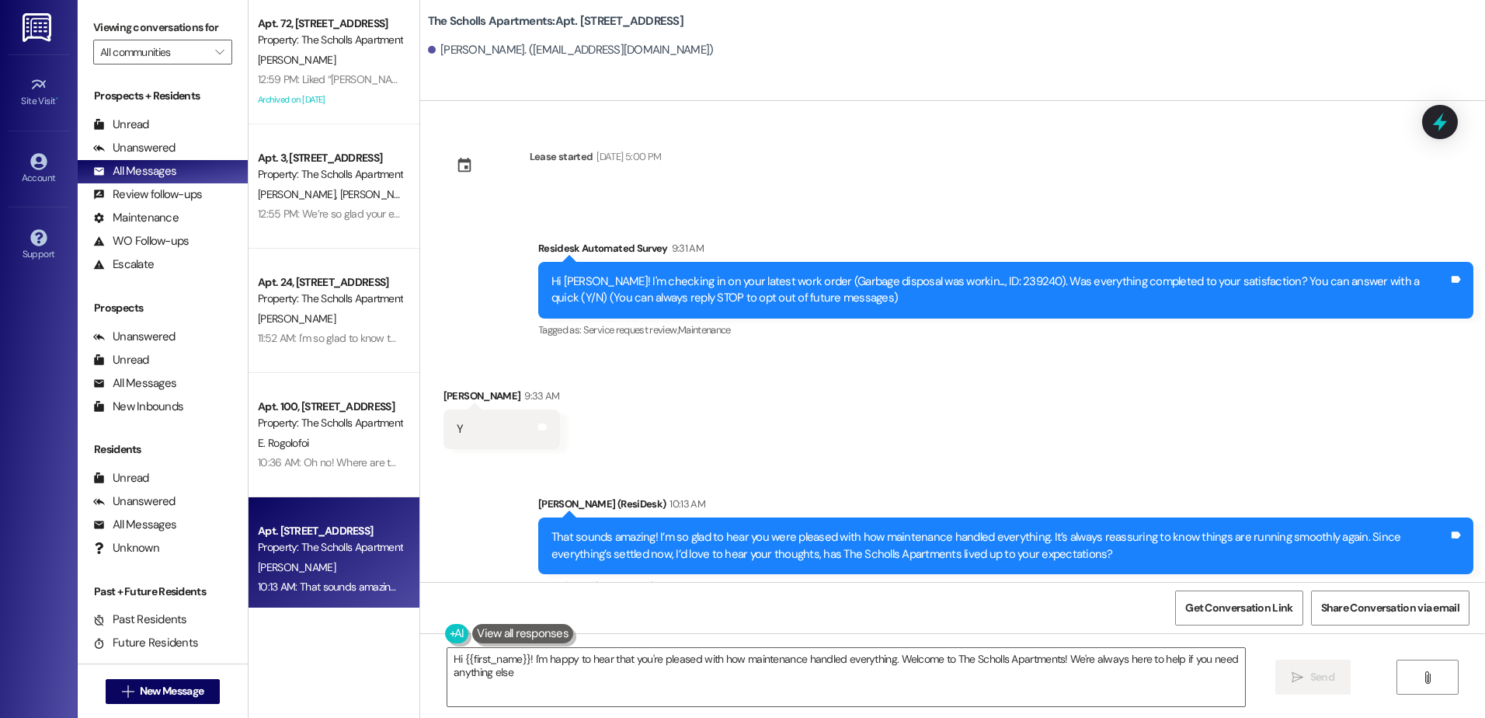
type textarea "Hi {{first_name}}! I'm happy to hear that you're pleased with how maintenance h…"
